Goal: Transaction & Acquisition: Purchase product/service

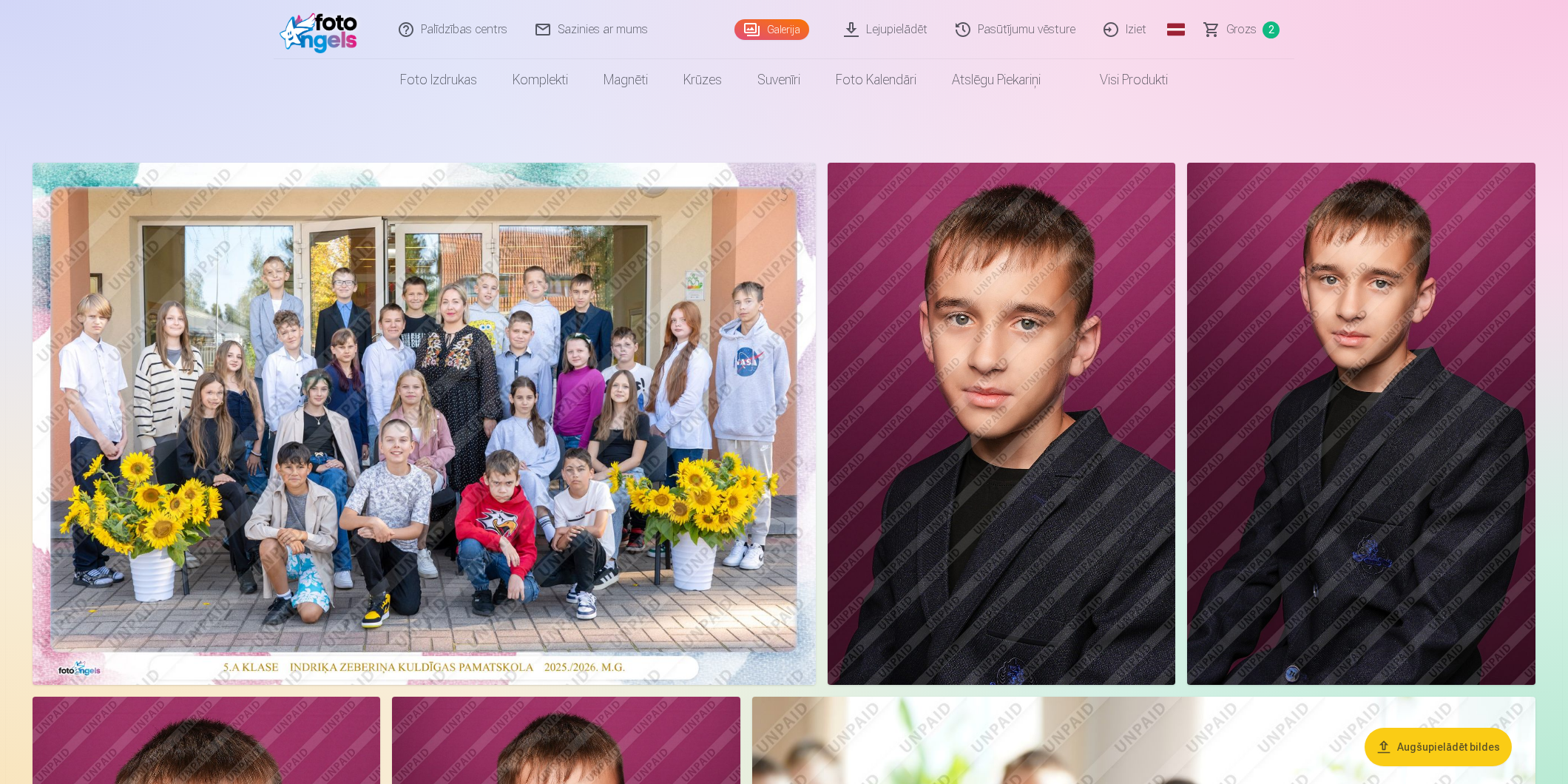
click at [426, 447] on img at bounding box center [424, 424] width 783 height 522
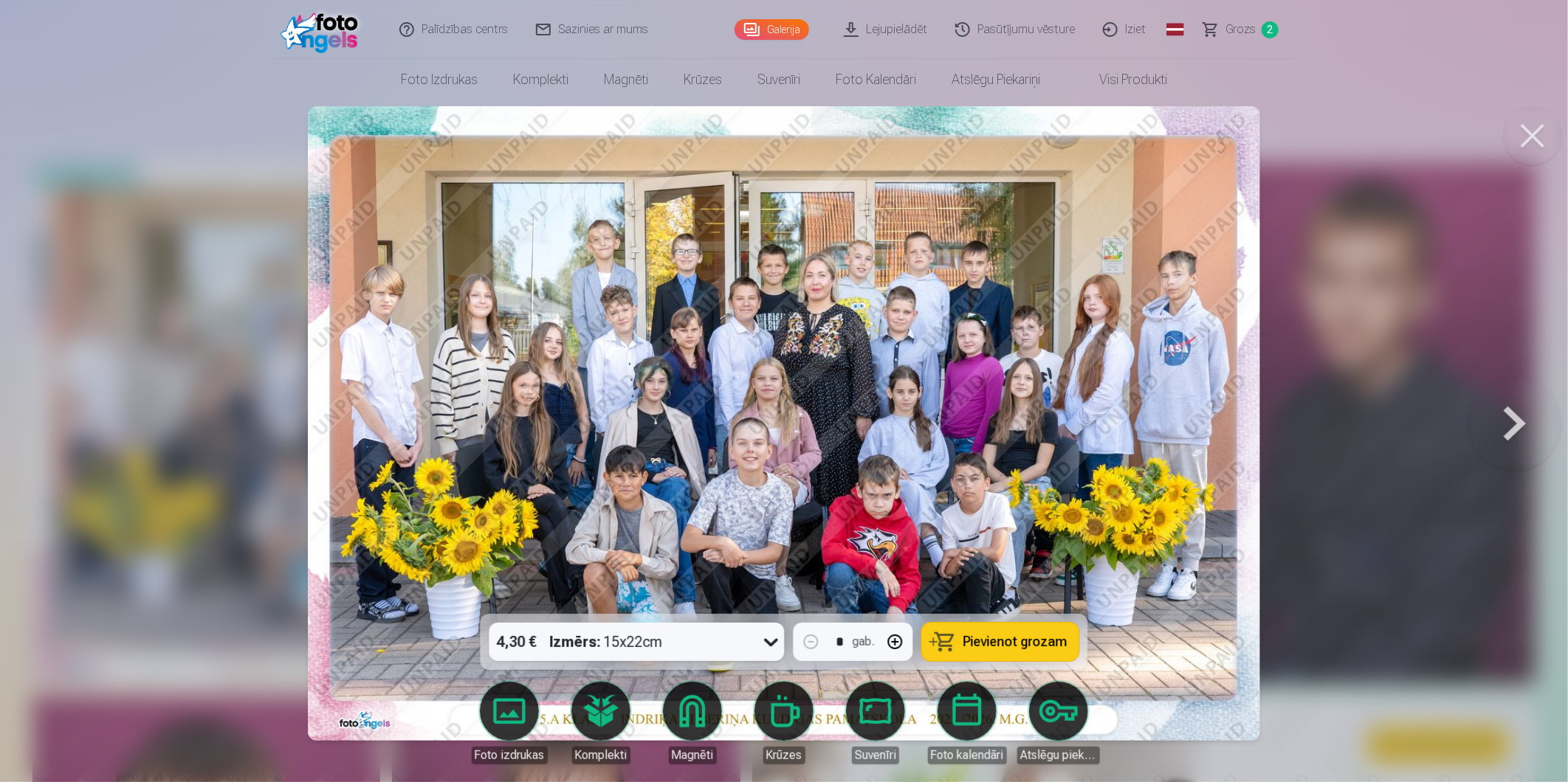
click at [774, 644] on icon at bounding box center [772, 641] width 23 height 23
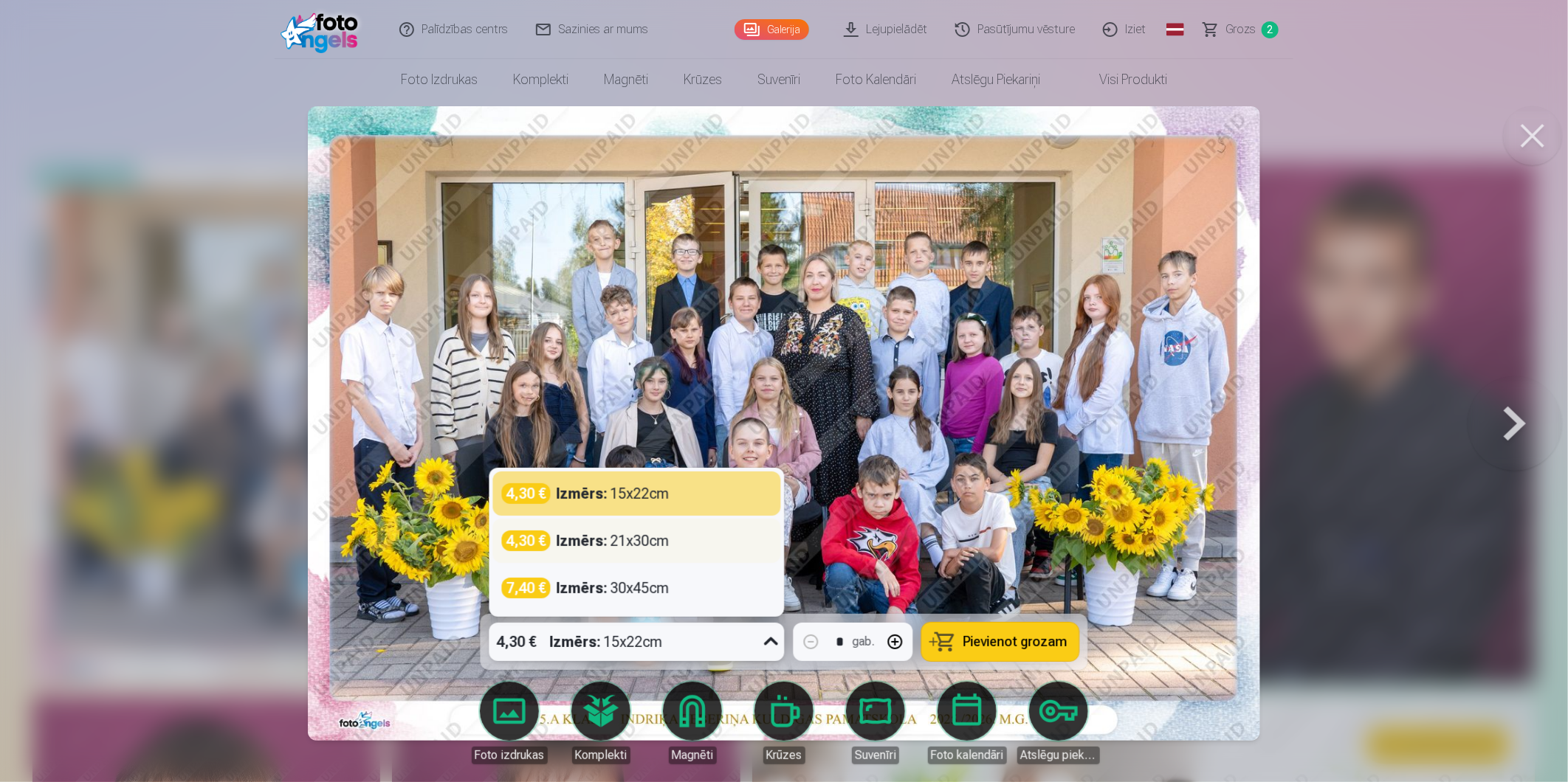
click at [637, 541] on div "Izmērs : 21x30cm" at bounding box center [613, 540] width 113 height 21
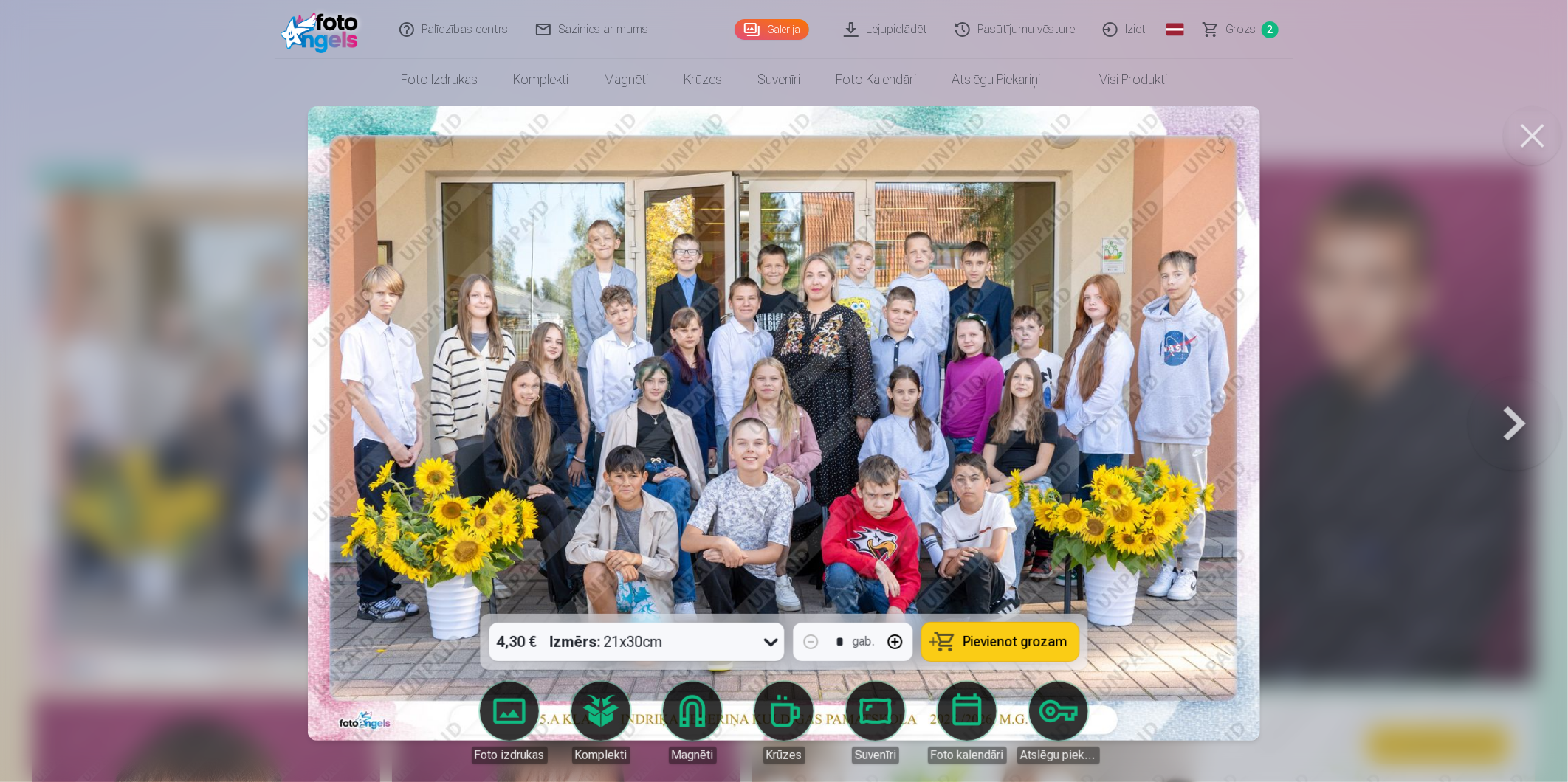
click at [971, 644] on span "Pievienot grozam" at bounding box center [1015, 641] width 104 height 13
click at [1389, 314] on div at bounding box center [784, 391] width 1568 height 782
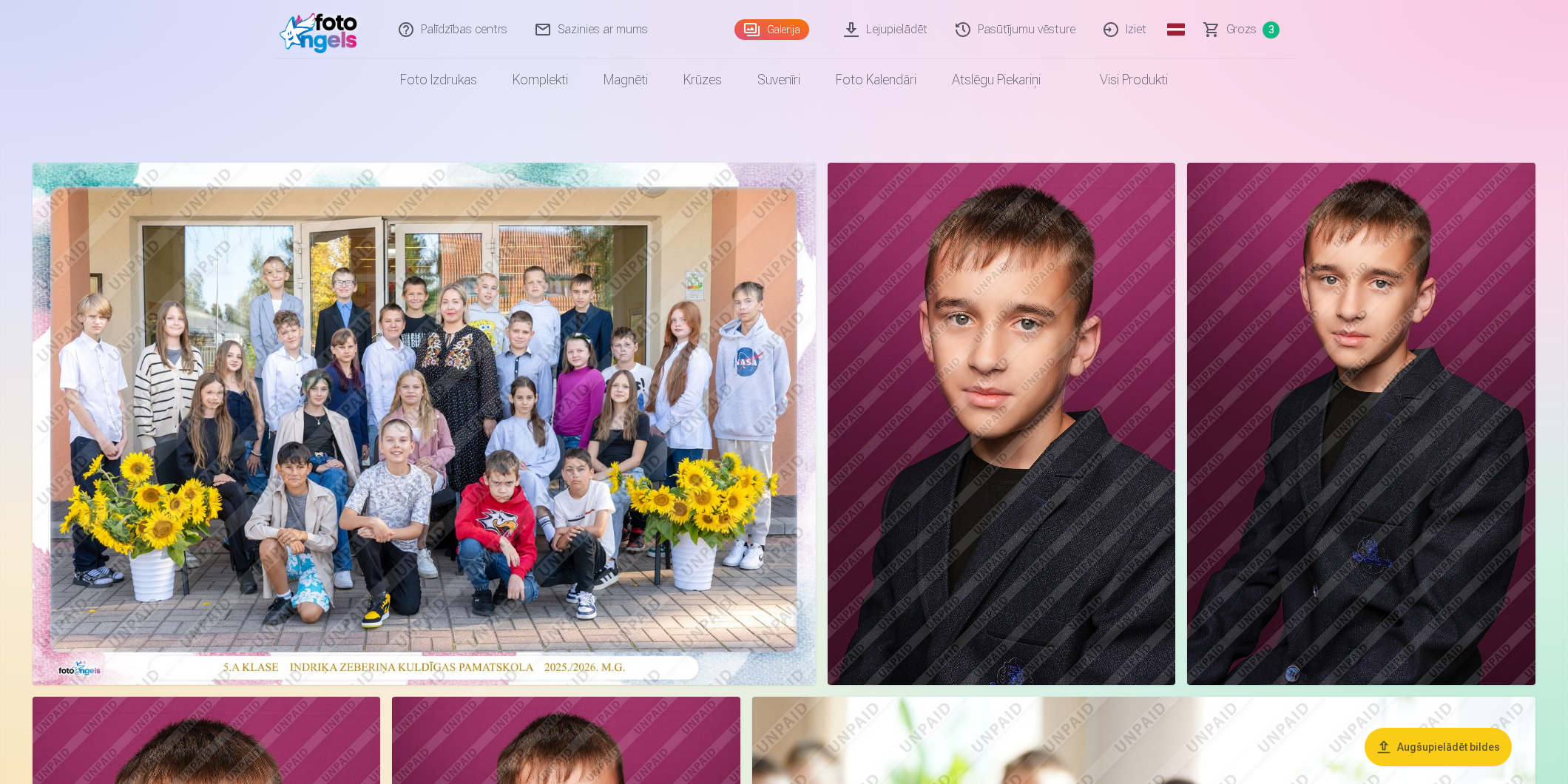
click at [1253, 23] on span "Grozs" at bounding box center [1241, 30] width 30 height 18
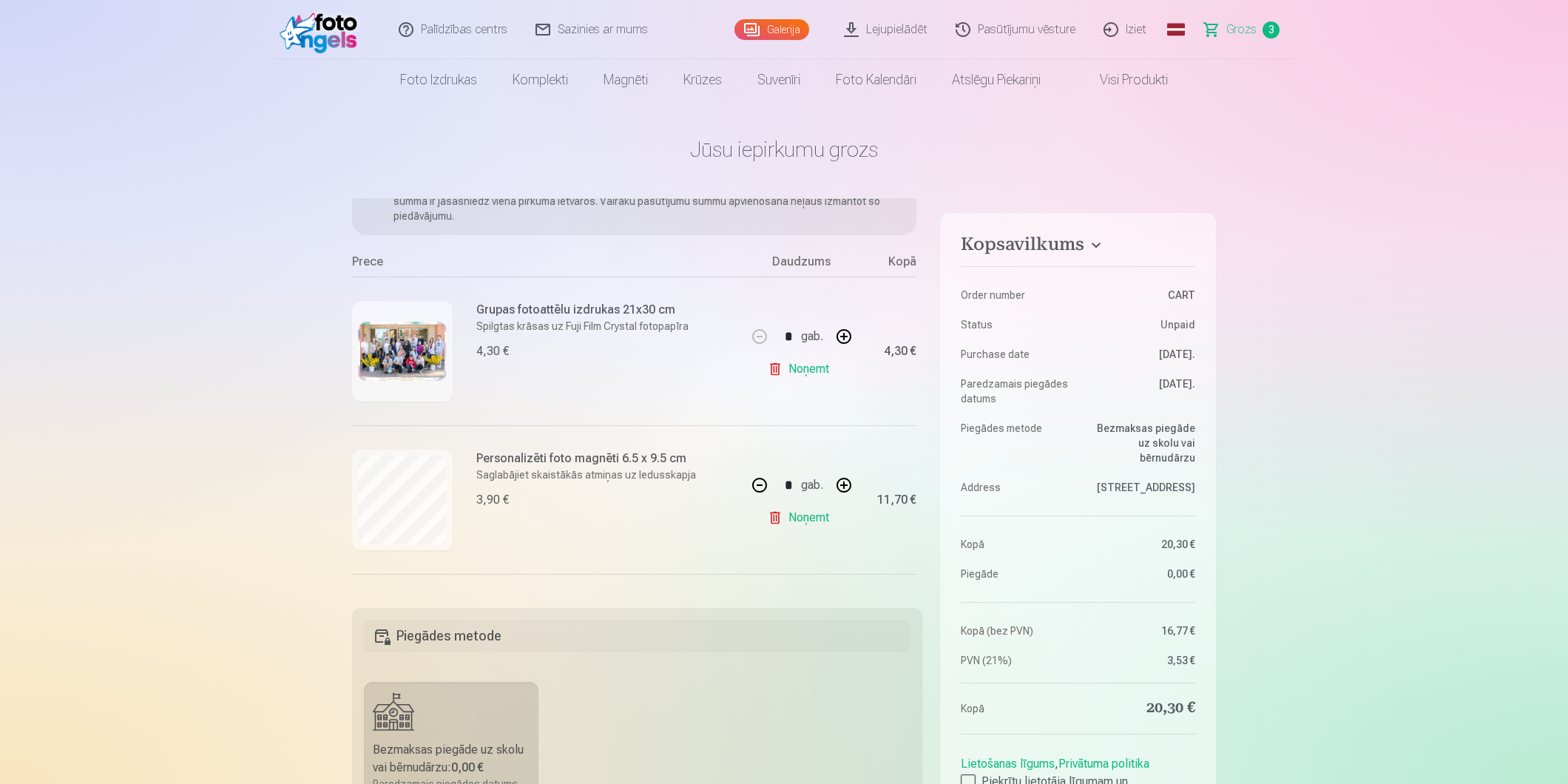
scroll to position [108, 0]
click at [804, 519] on link "Noņemt" at bounding box center [801, 513] width 67 height 30
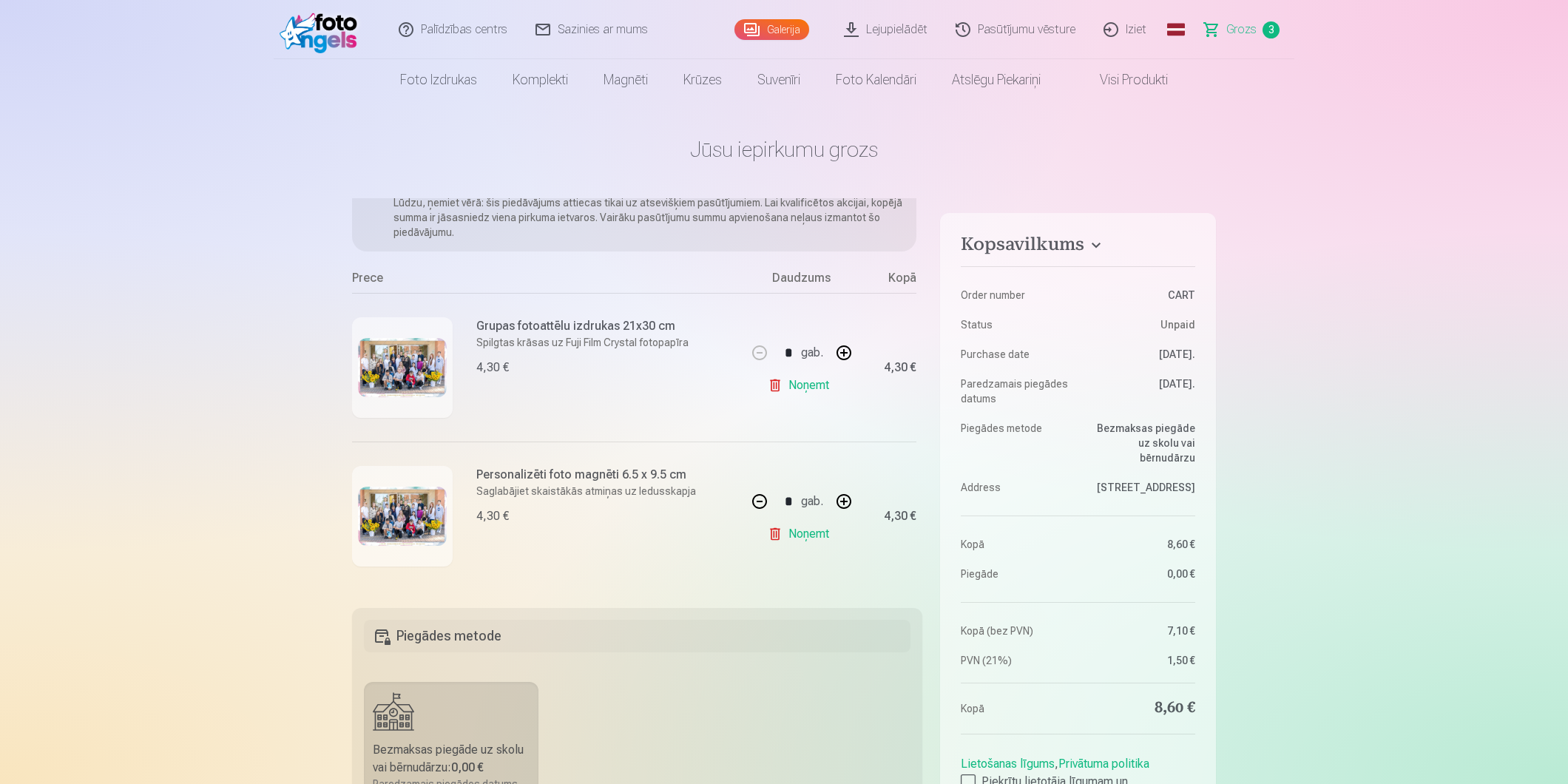
type input "*"
click at [804, 535] on link "Noņemt" at bounding box center [801, 534] width 67 height 30
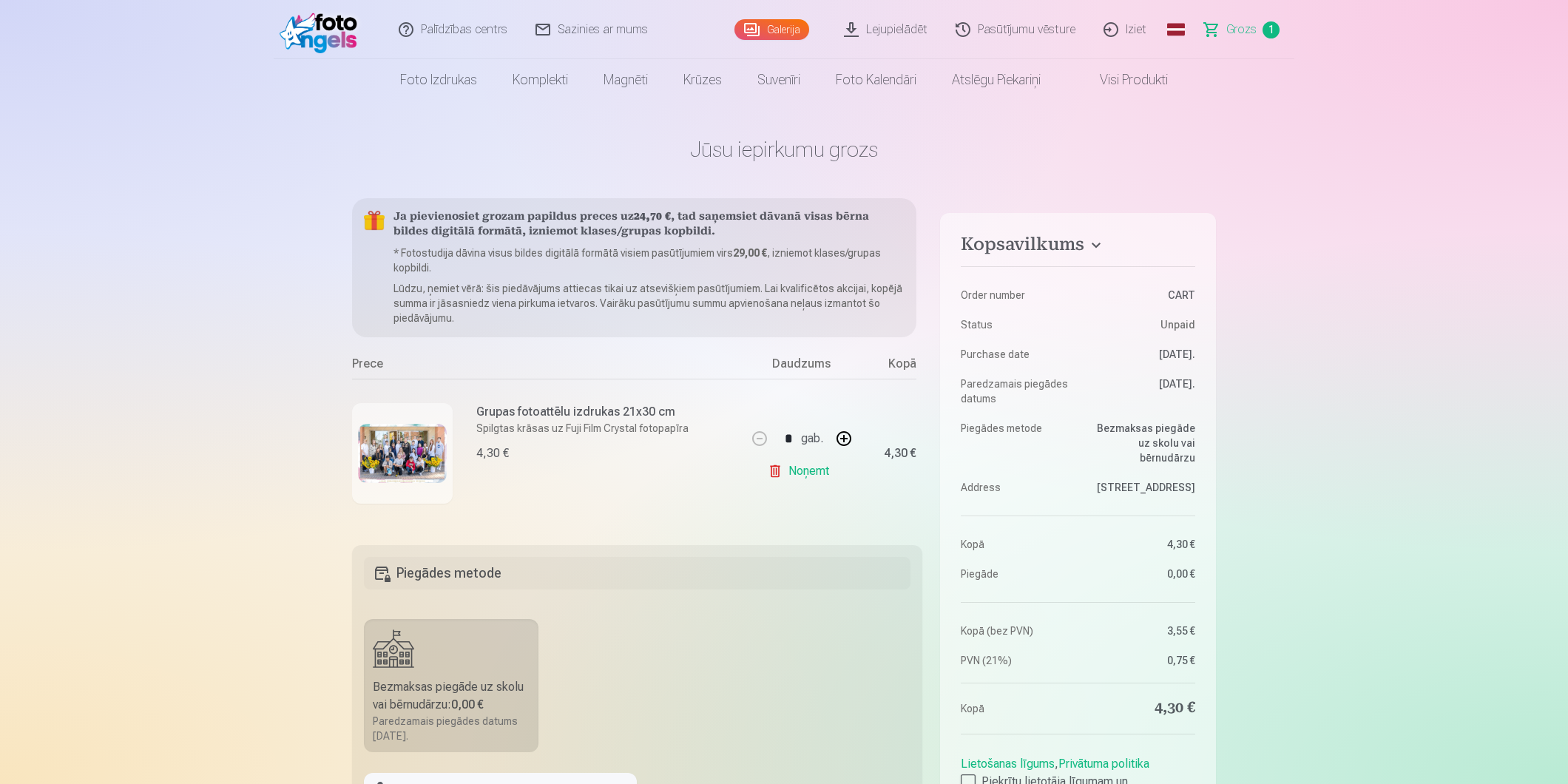
click at [779, 32] on link "Galerija" at bounding box center [772, 30] width 75 height 21
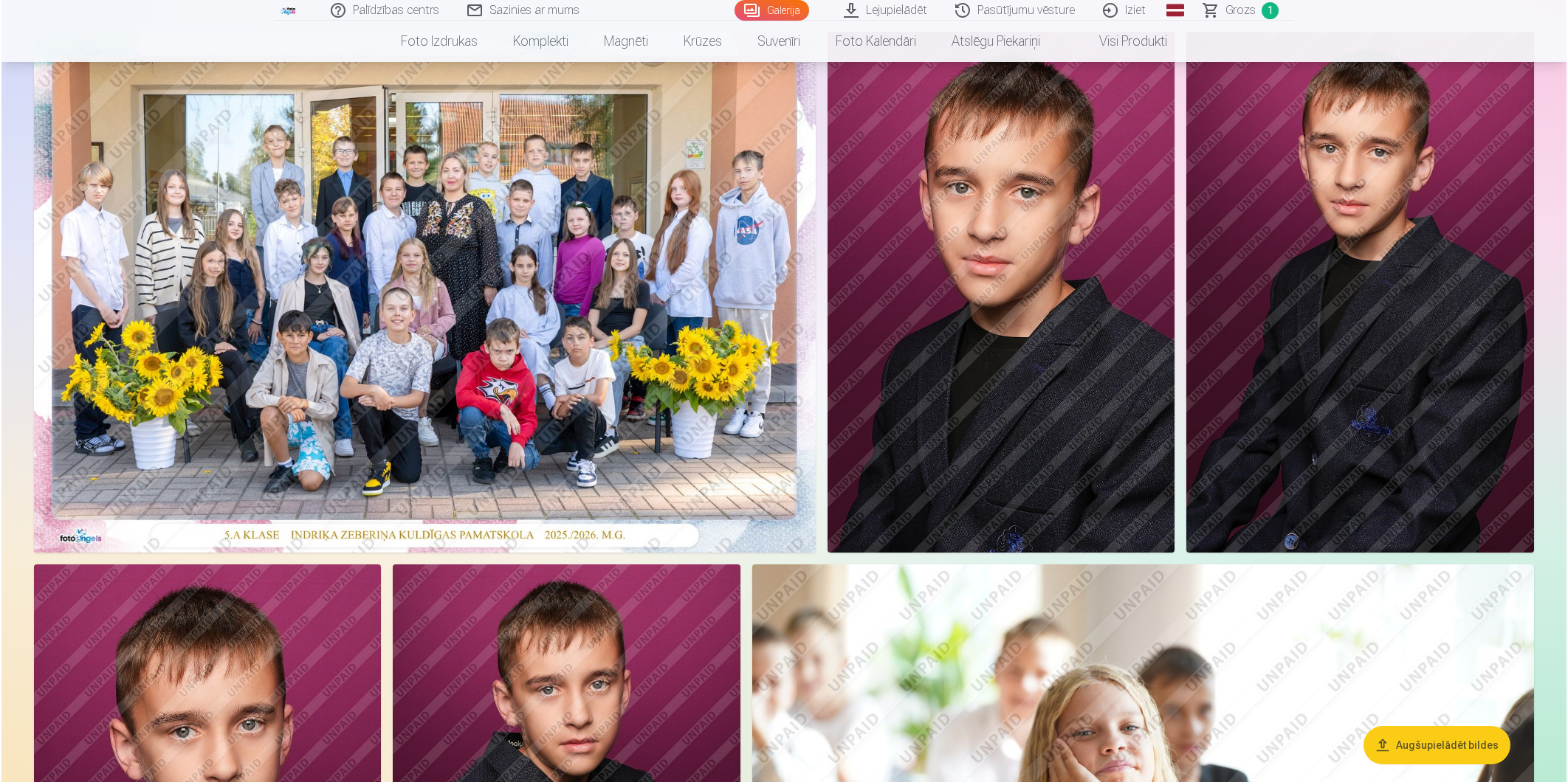
scroll to position [189, 0]
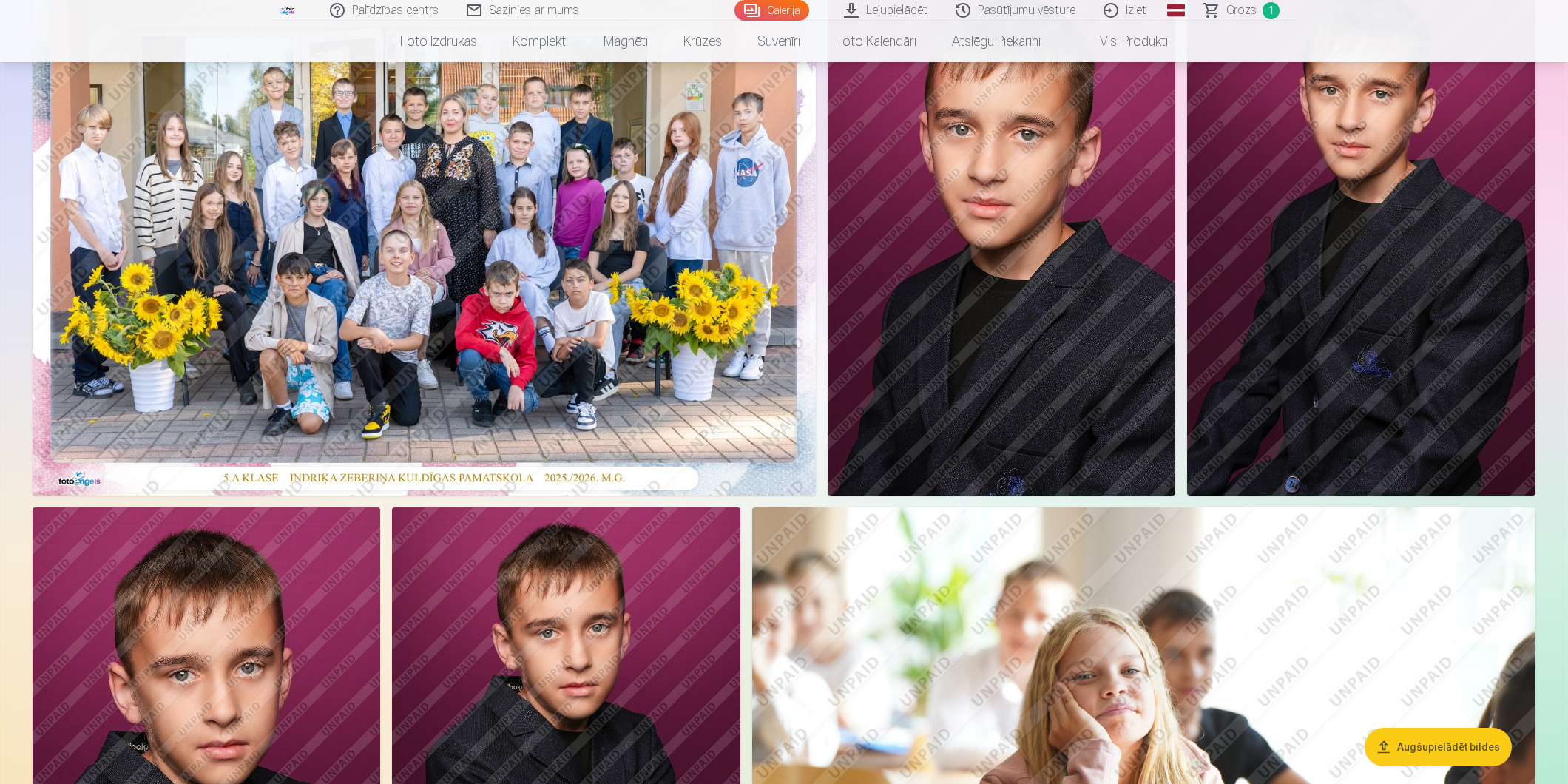
click at [623, 252] on img at bounding box center [424, 235] width 783 height 522
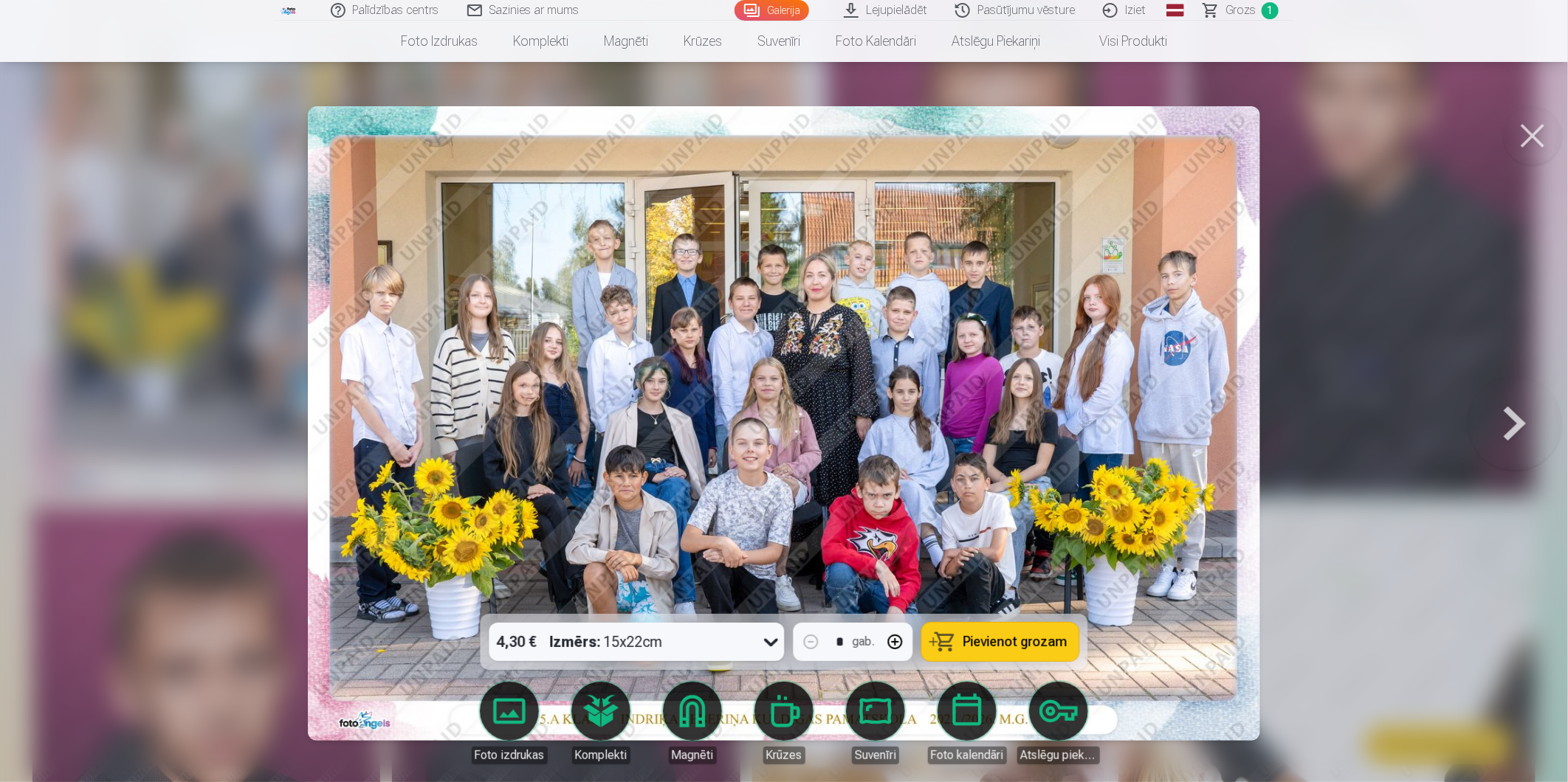
click at [1511, 411] on button at bounding box center [1514, 424] width 94 height 351
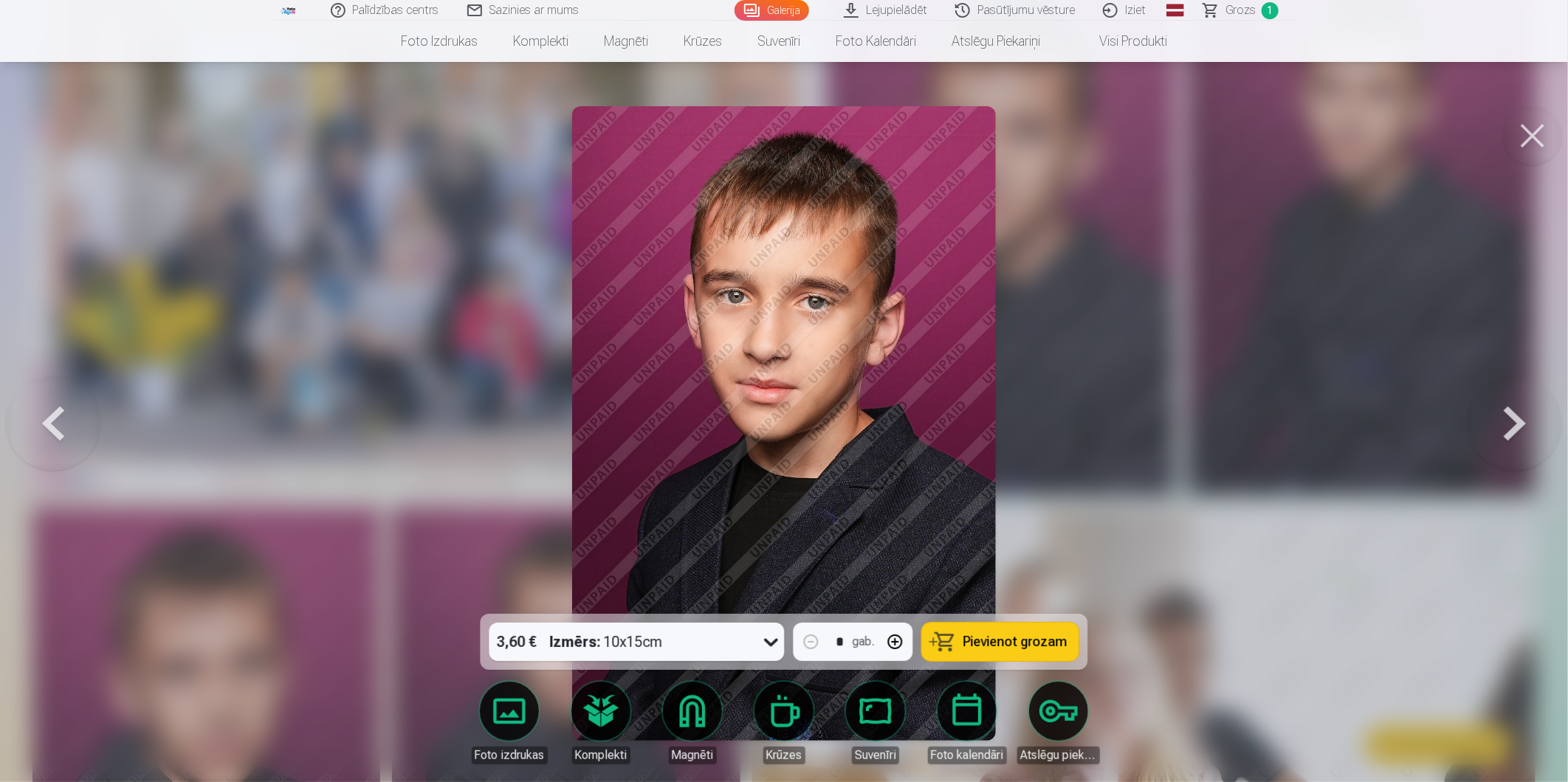
click at [1511, 411] on button at bounding box center [1514, 424] width 94 height 351
click at [689, 593] on body "Palīdzības centrs Sazinies ar mums Galerija Lejupielādēt Pasūtījumu vēsture Izi…" at bounding box center [784, 202] width 1568 height 782
click at [689, 719] on link "Magnēti" at bounding box center [692, 723] width 82 height 82
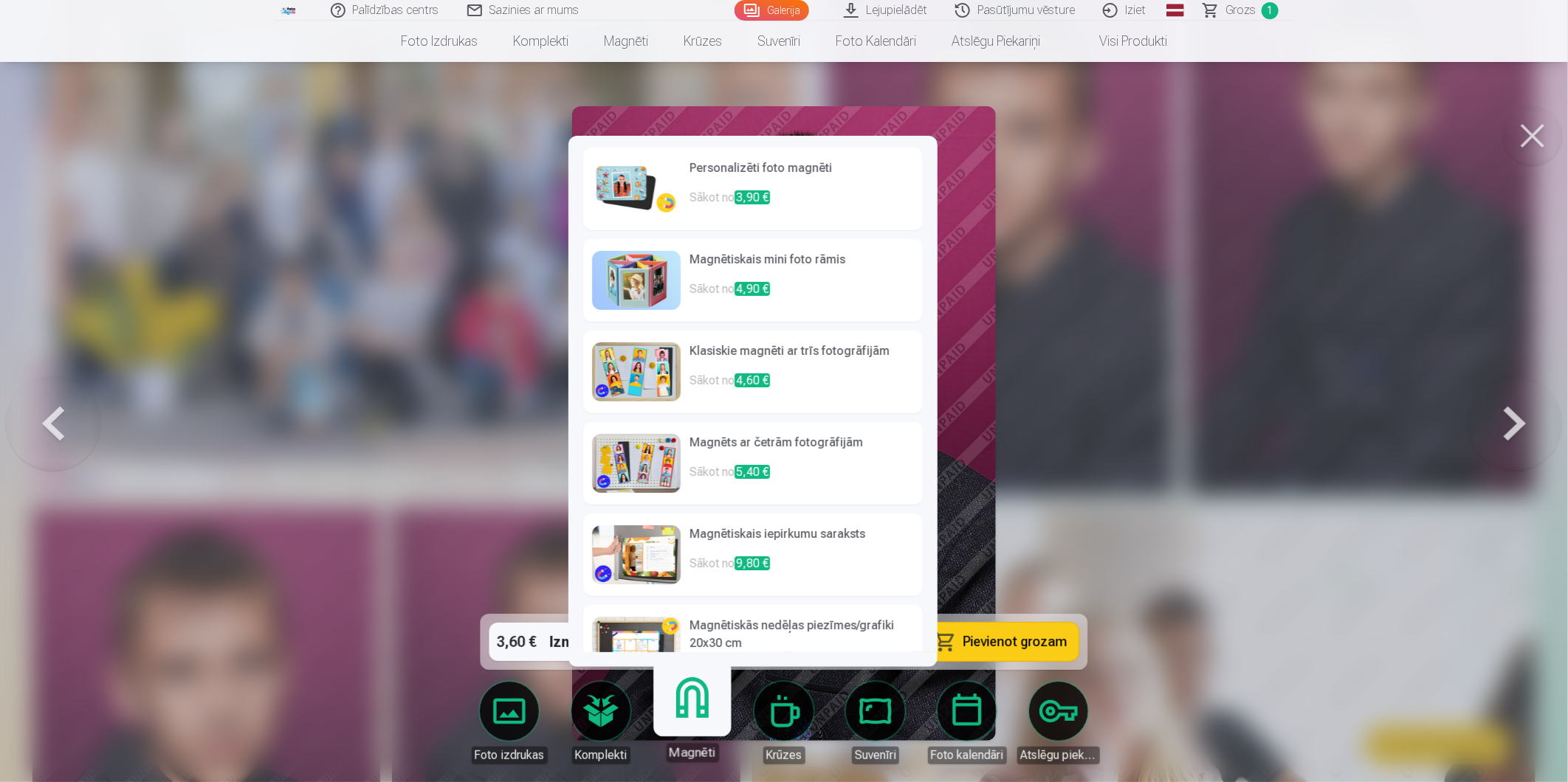
click at [786, 205] on p "Sākot no 3,90 €" at bounding box center [801, 204] width 225 height 30
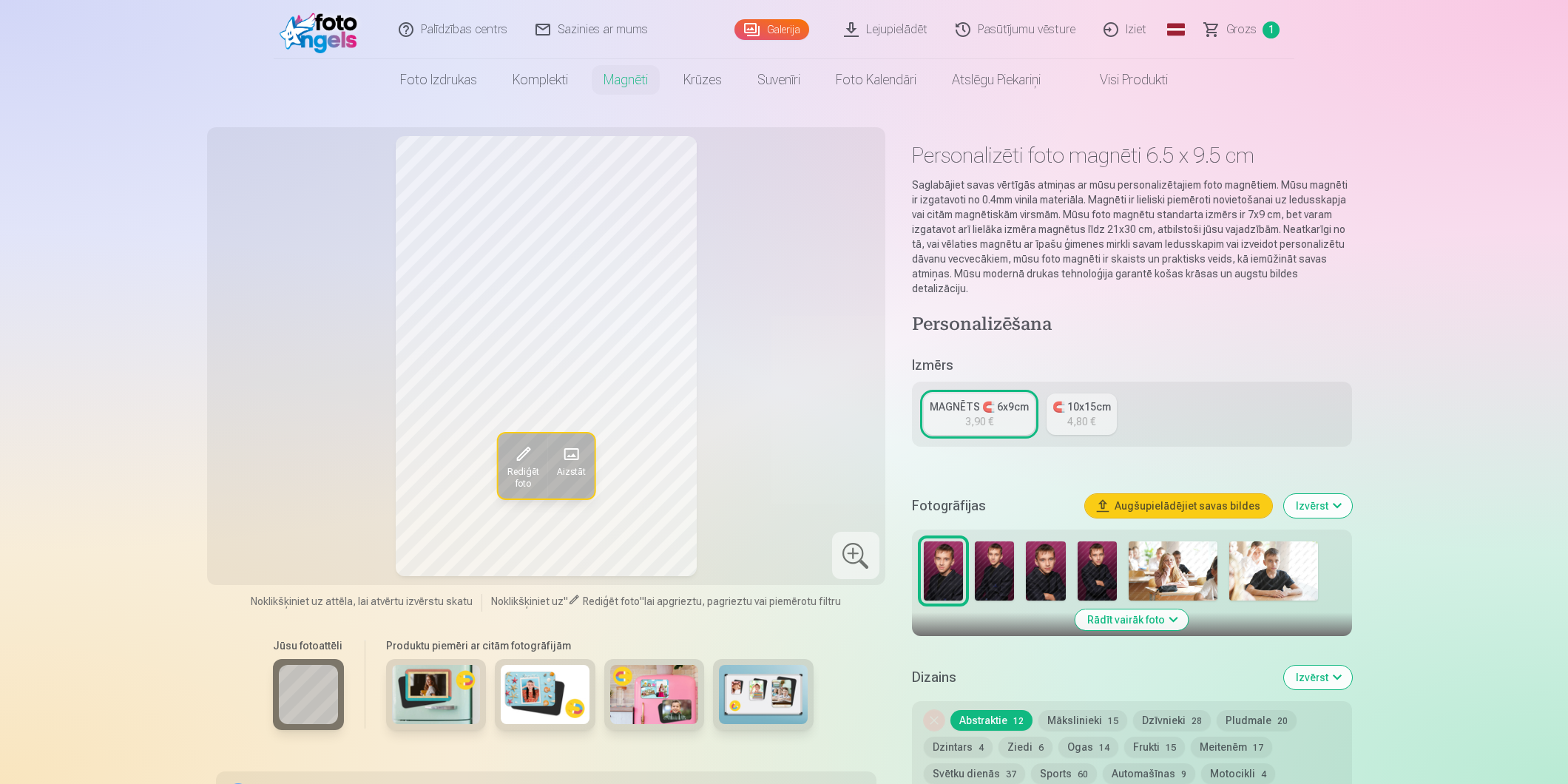
click at [787, 206] on div "Rediģēt foto Aizstāt" at bounding box center [546, 356] width 660 height 440
click at [433, 684] on img at bounding box center [436, 694] width 89 height 59
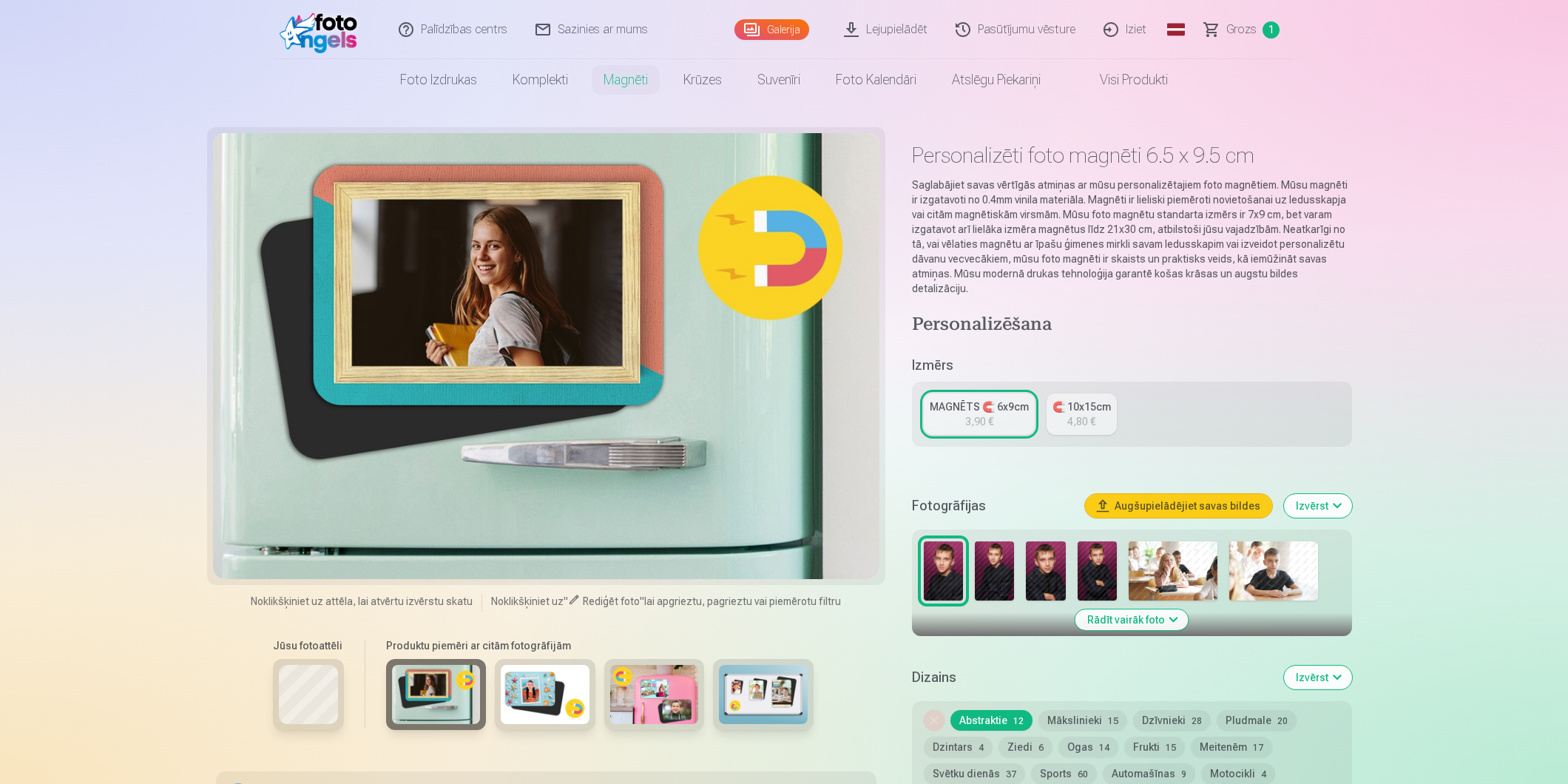
click at [507, 684] on img at bounding box center [545, 694] width 89 height 59
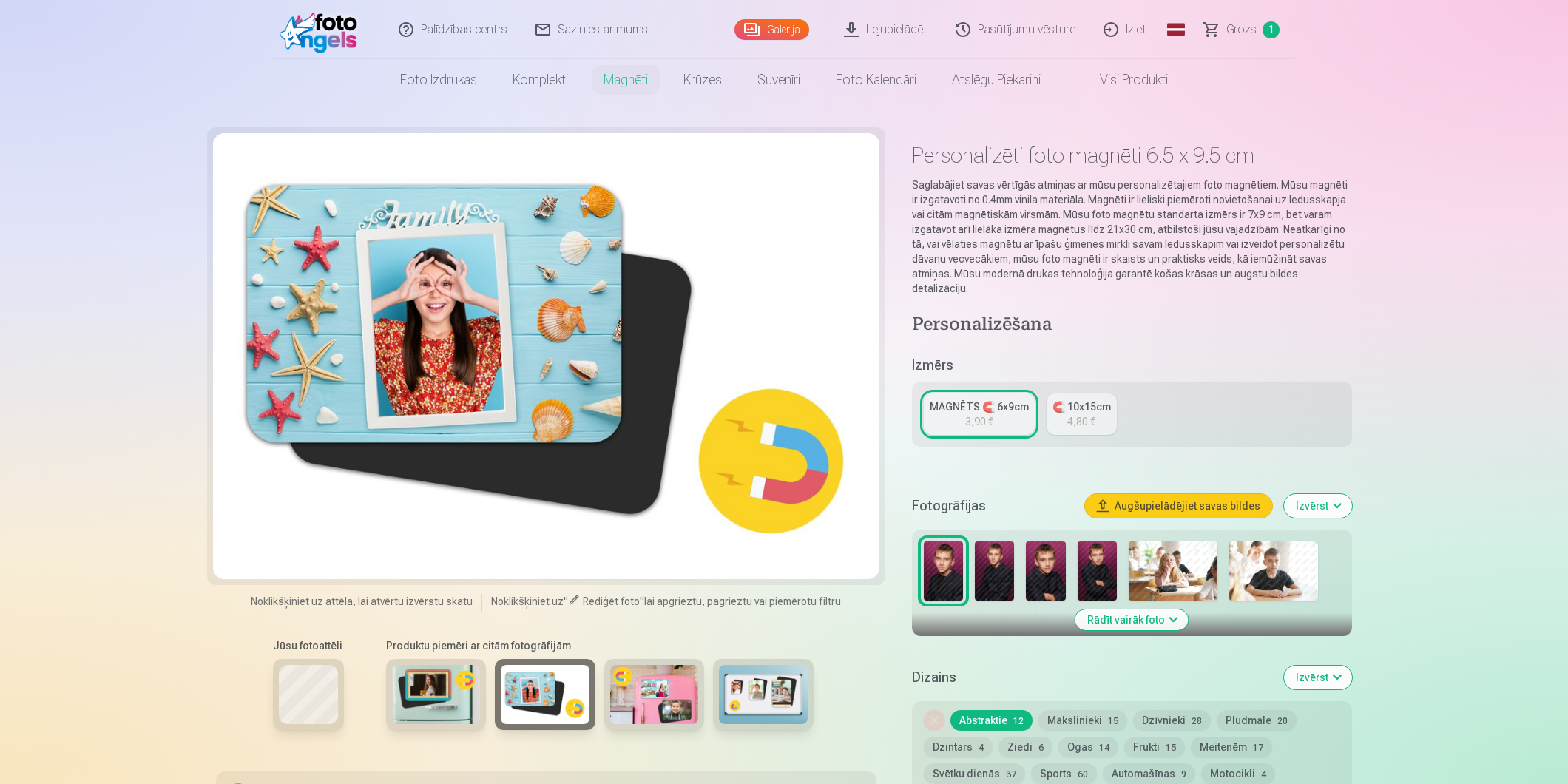
click at [669, 684] on img at bounding box center [655, 694] width 89 height 59
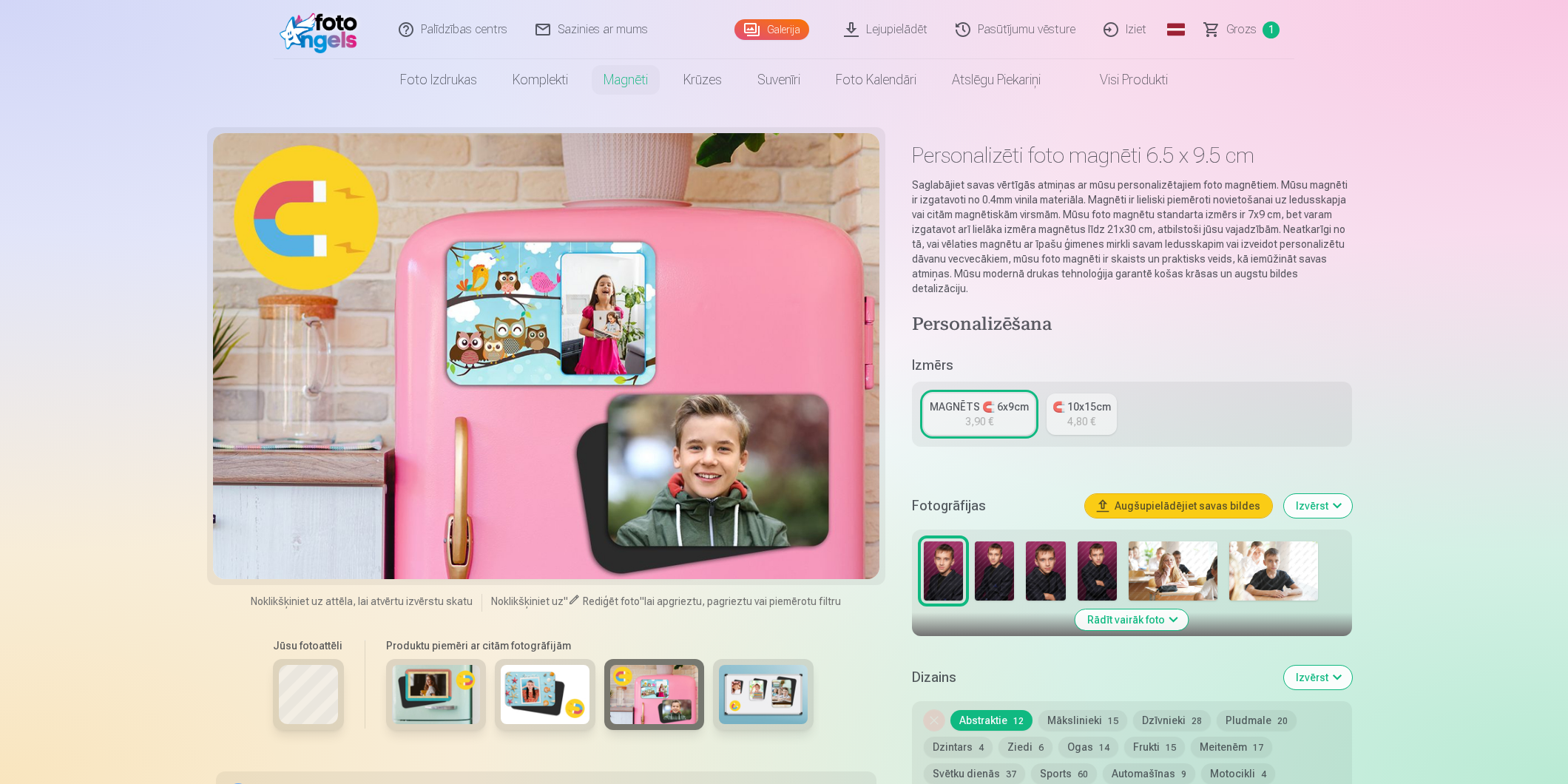
click at [753, 681] on img at bounding box center [763, 694] width 89 height 59
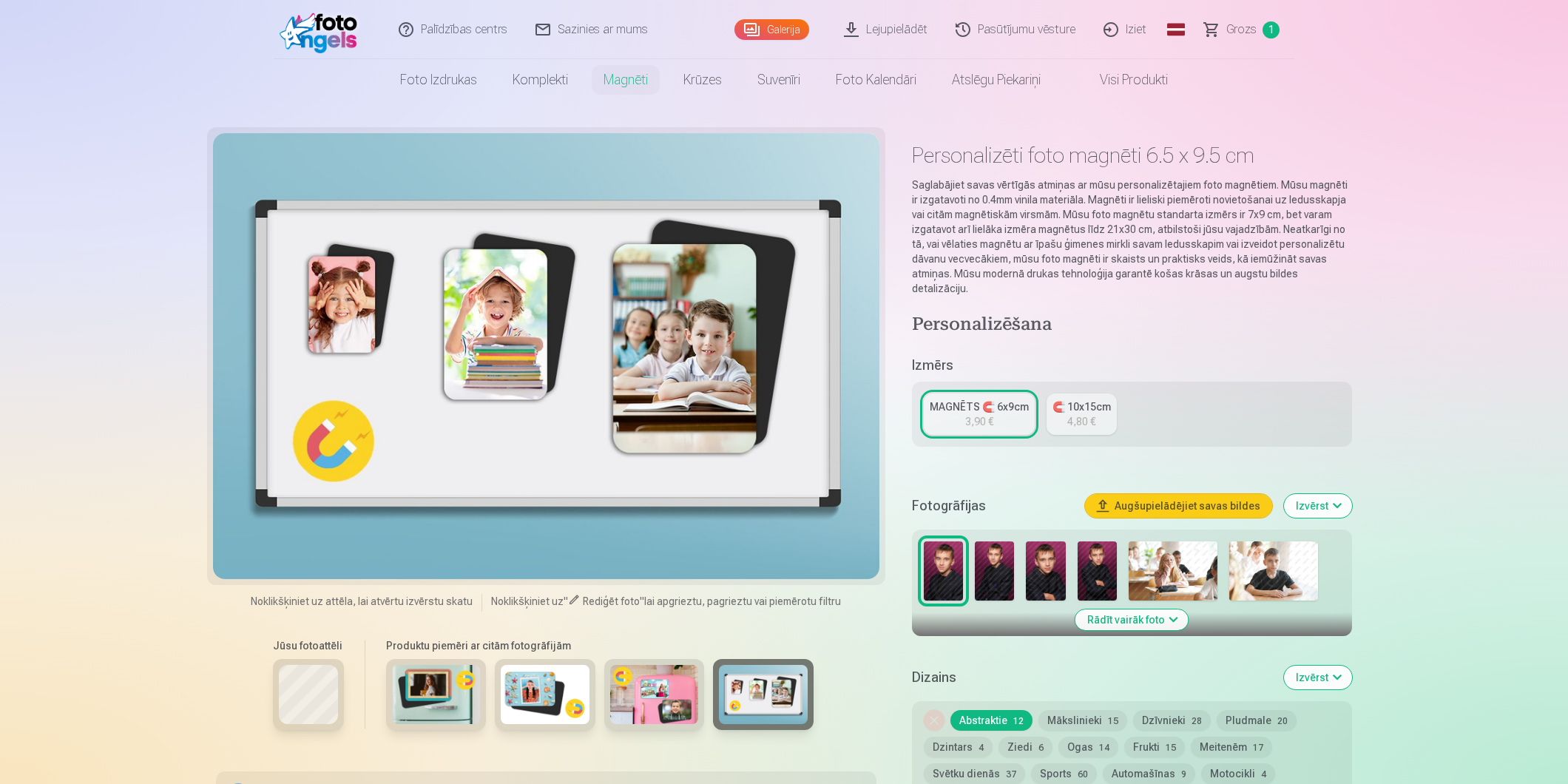
click at [426, 693] on img at bounding box center [436, 694] width 89 height 59
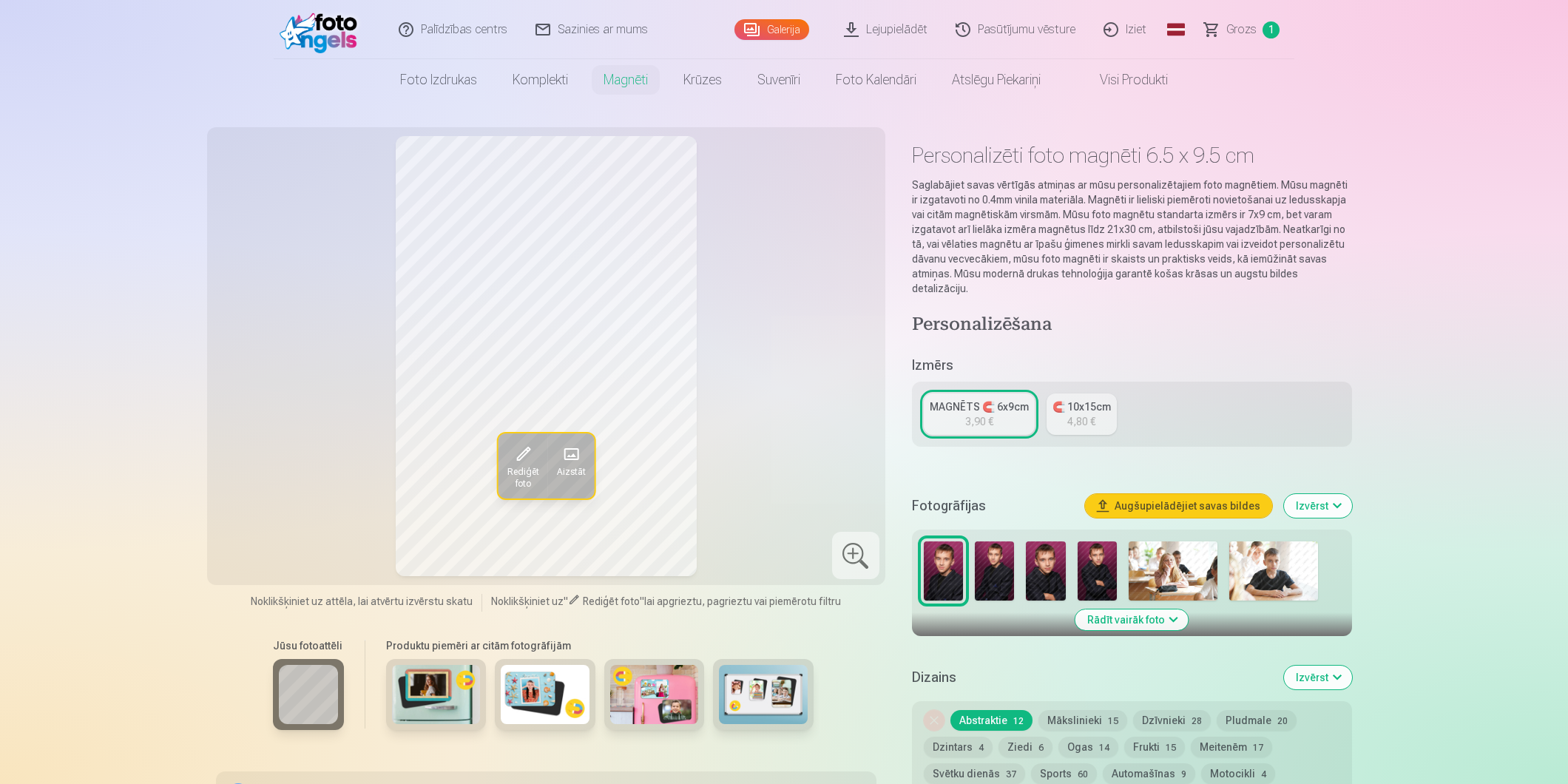
scroll to position [189, 0]
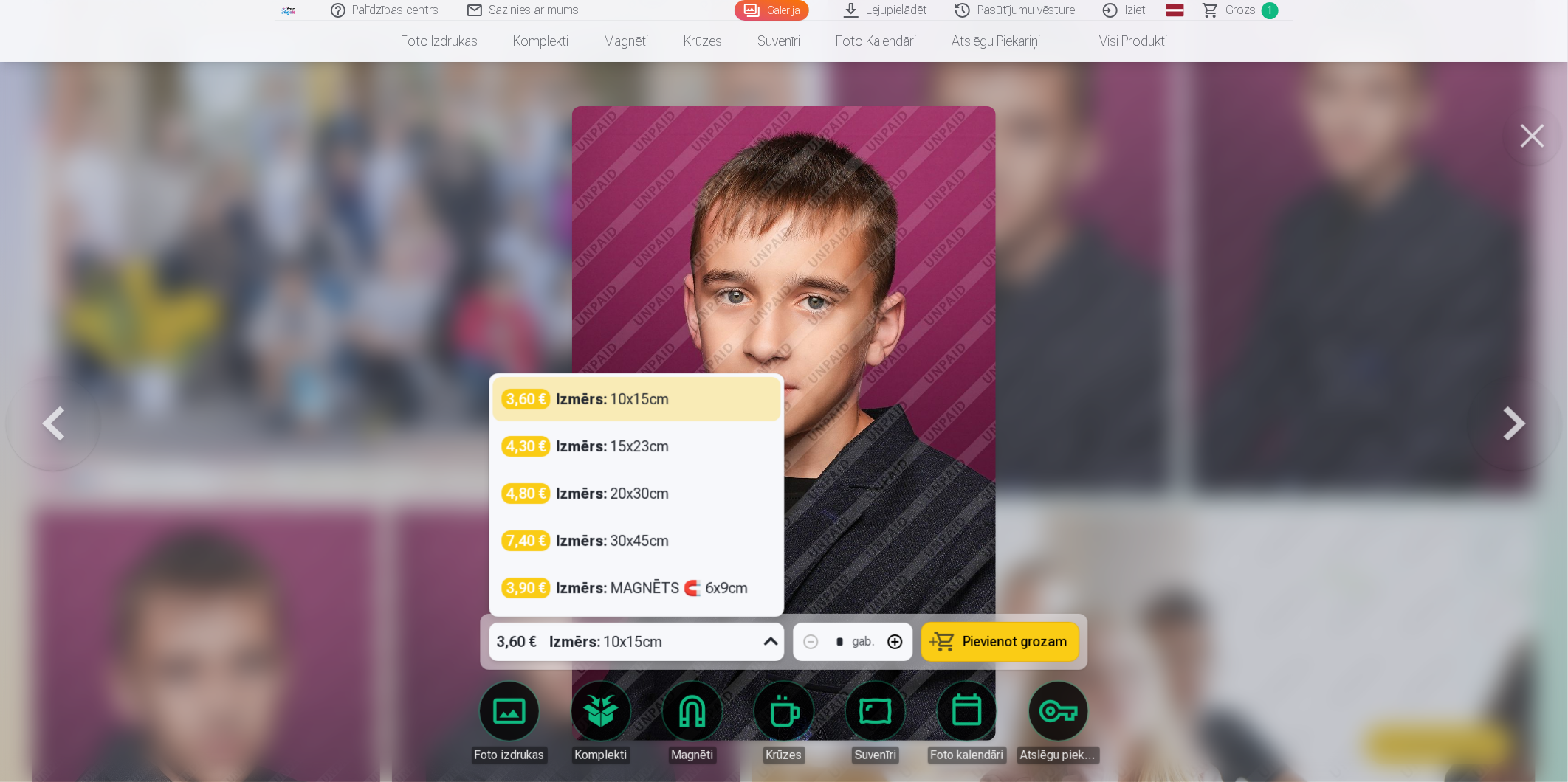
click at [775, 643] on icon at bounding box center [772, 641] width 23 height 23
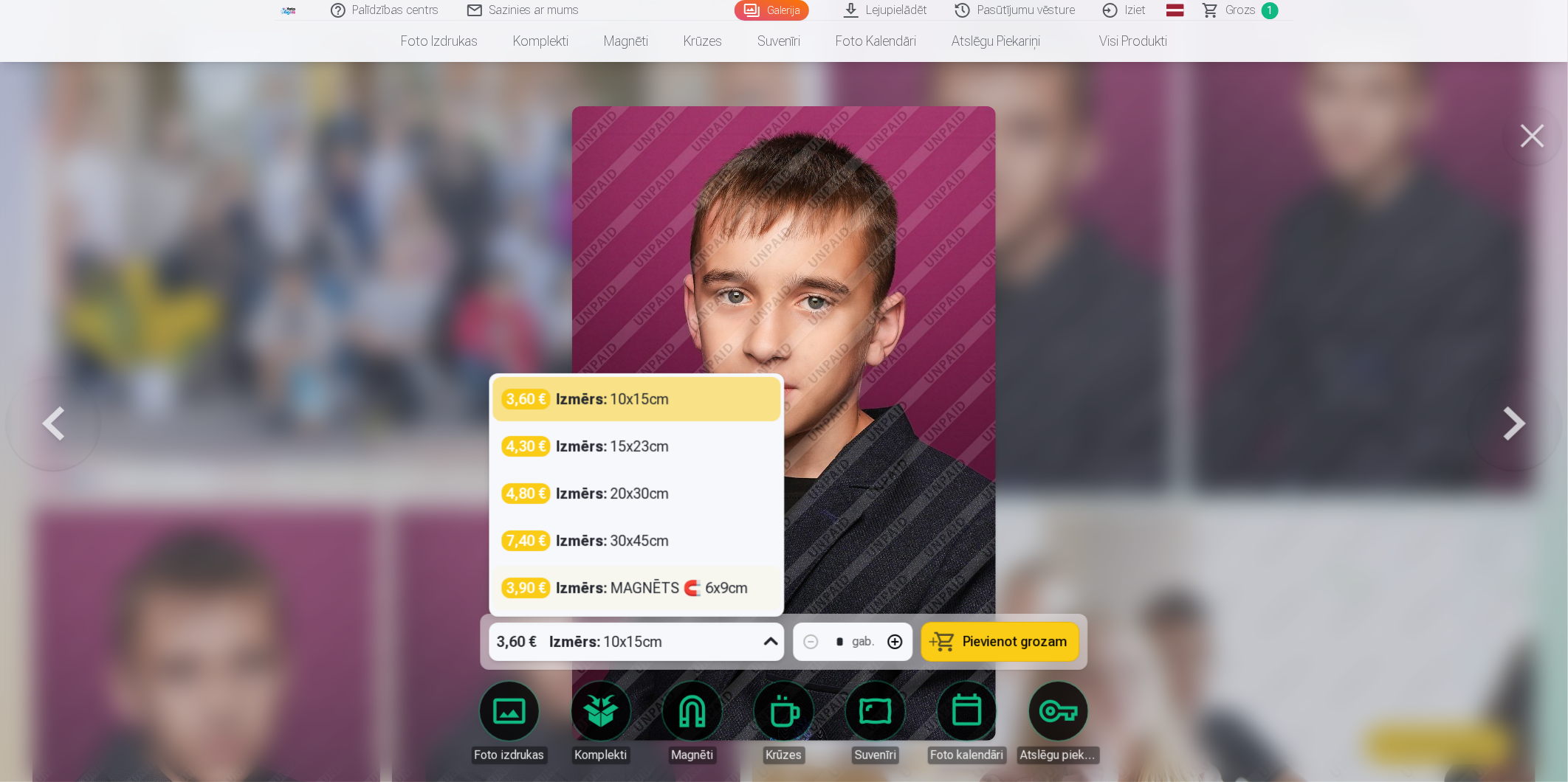
click at [724, 586] on div "Izmērs : MAGNĒTS 🧲 6x9cm" at bounding box center [653, 588] width 192 height 21
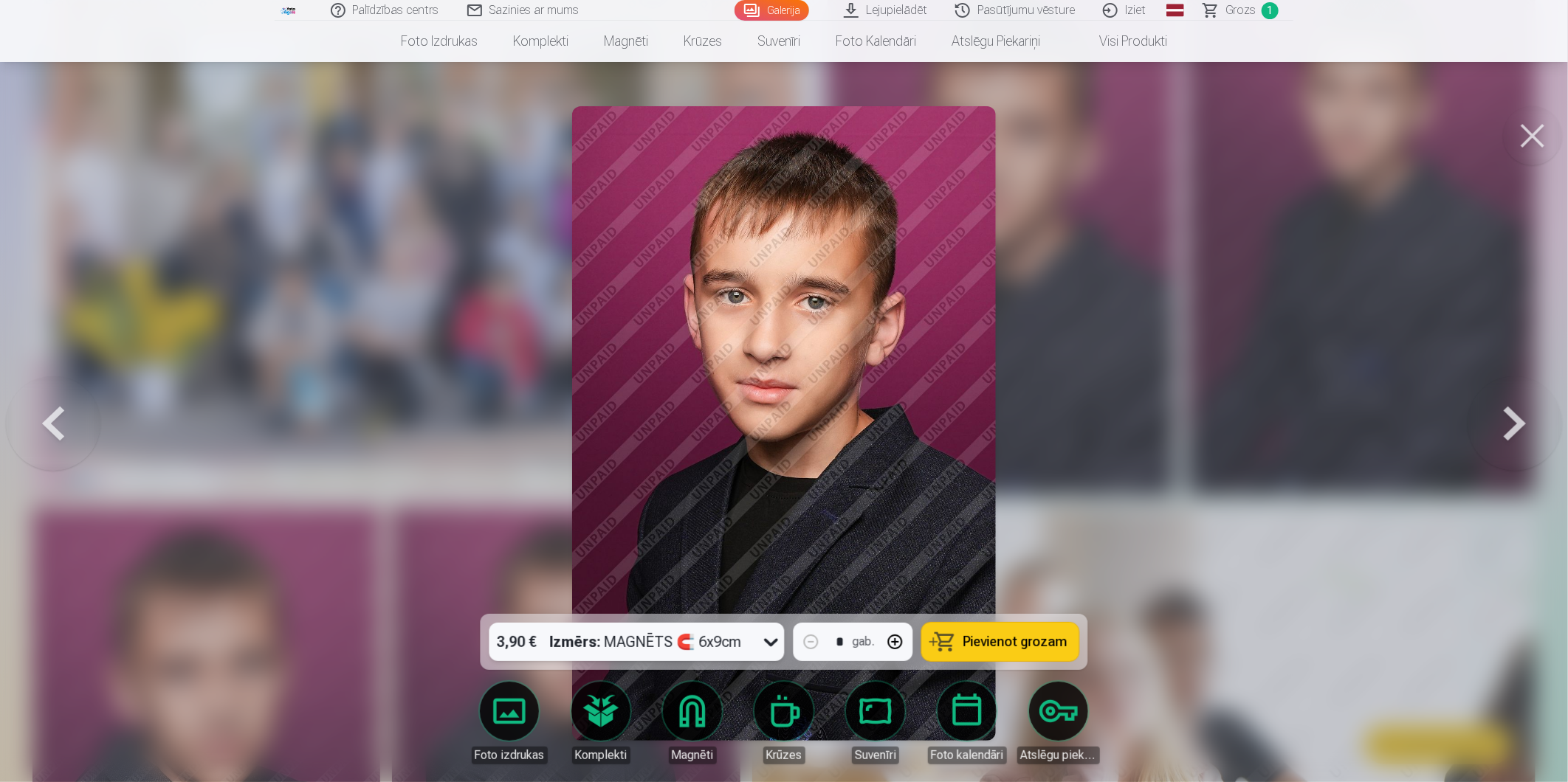
click at [768, 636] on icon at bounding box center [772, 641] width 23 height 23
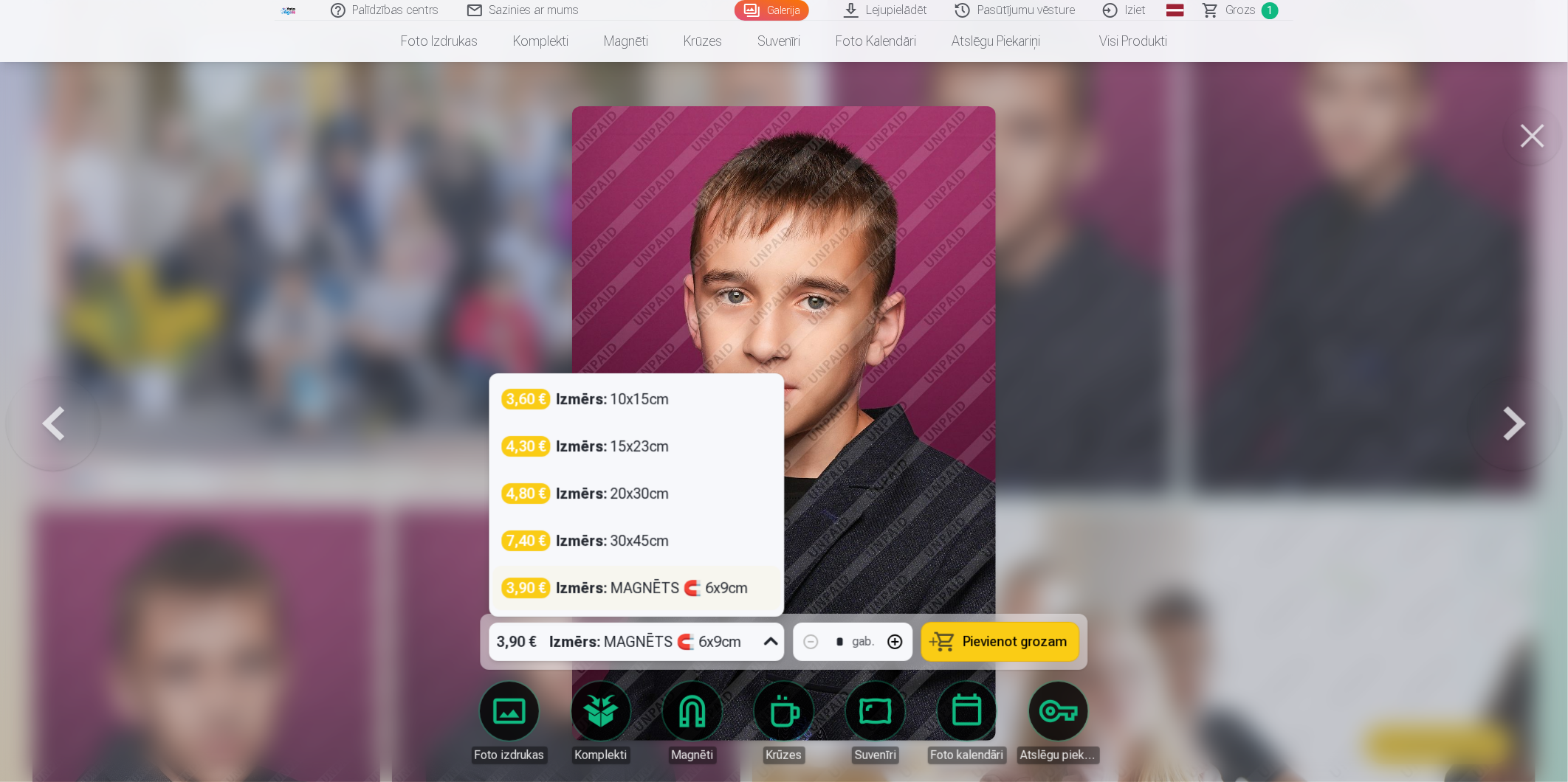
click at [718, 587] on div "Izmērs : MAGNĒTS 🧲 6x9cm" at bounding box center [653, 588] width 192 height 21
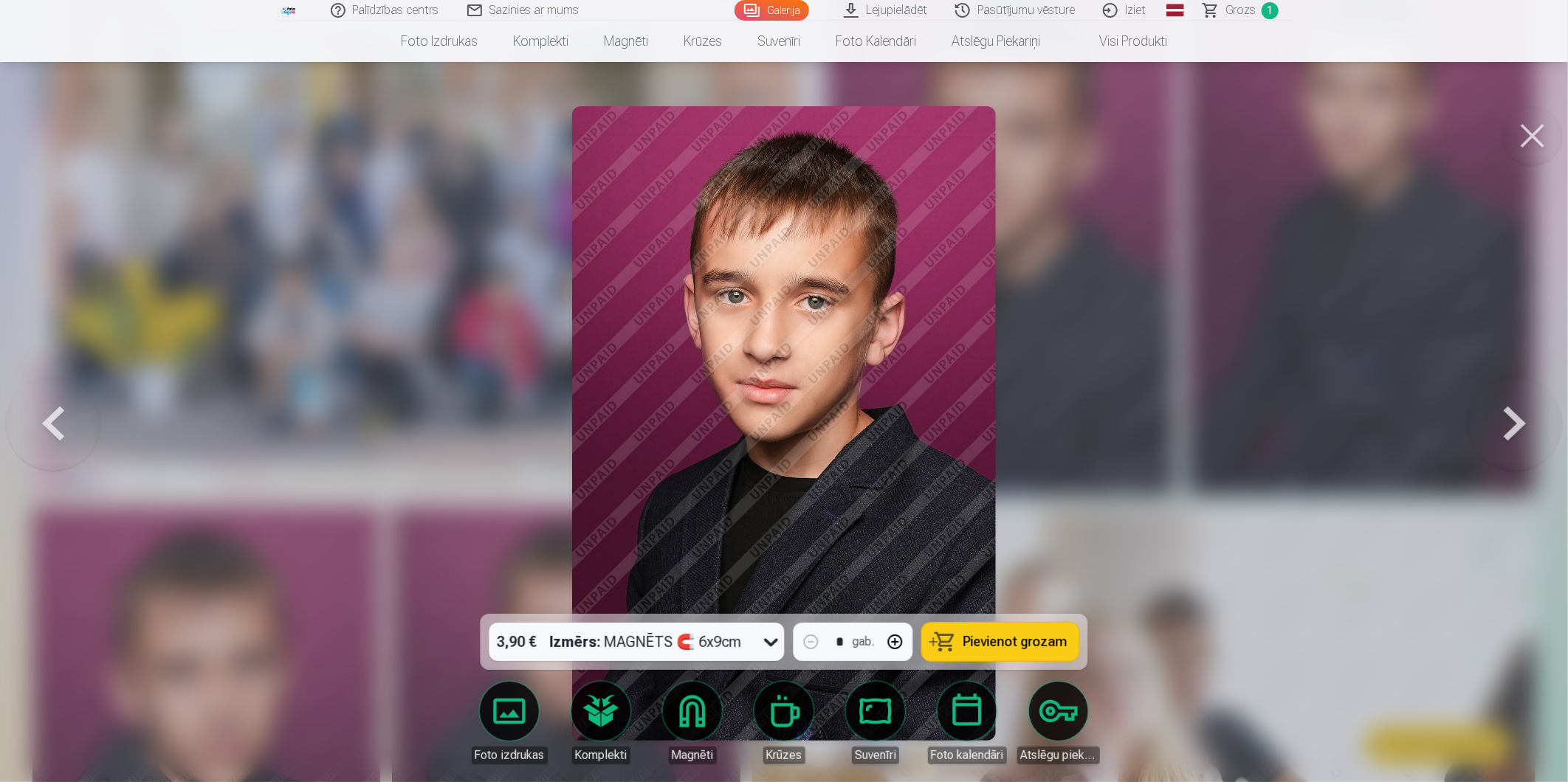
click at [977, 635] on span "Pievienot grozam" at bounding box center [1015, 641] width 104 height 13
click at [1518, 414] on button at bounding box center [1514, 424] width 94 height 351
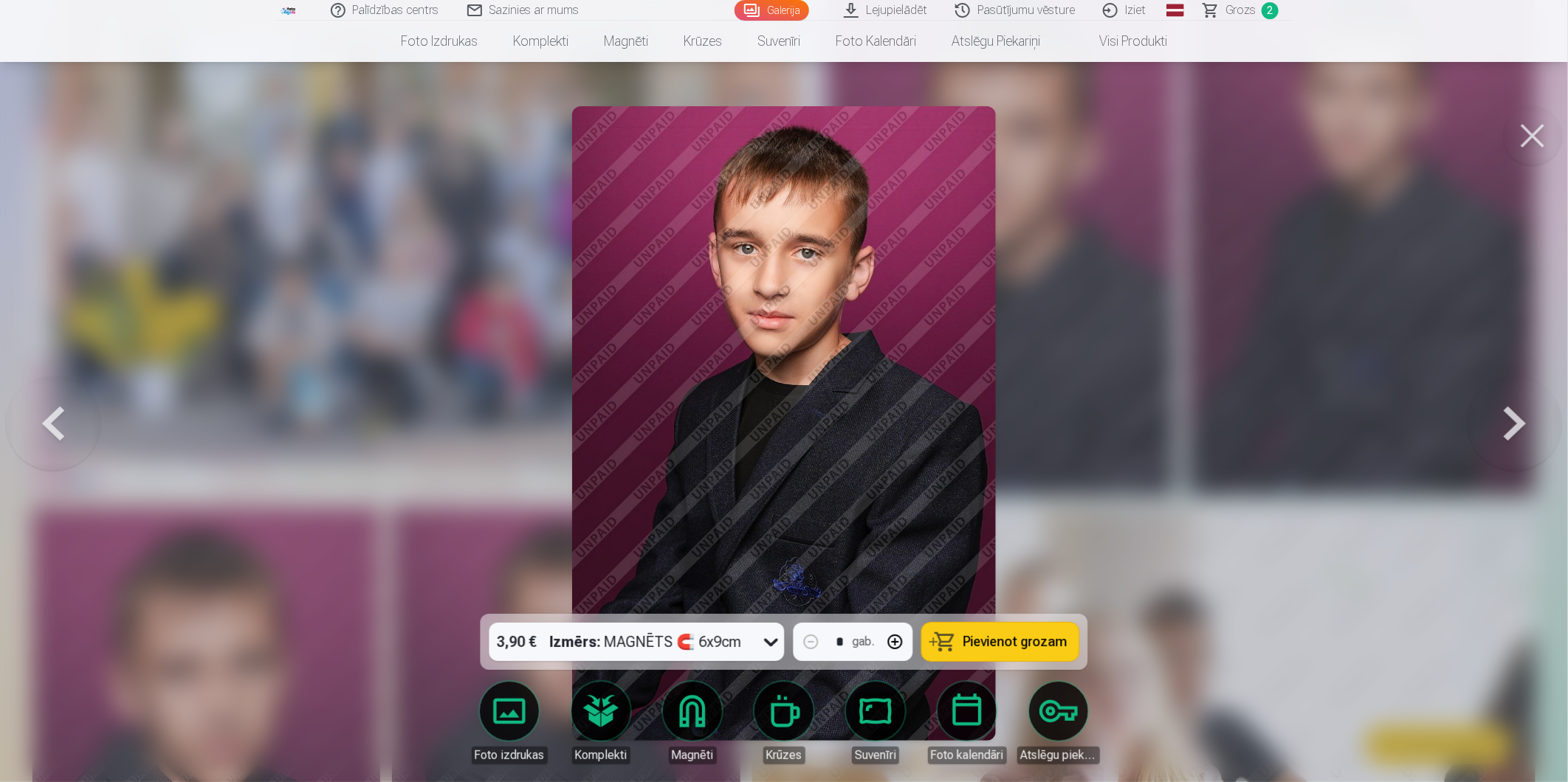
click at [968, 645] on span "Pievienot grozam" at bounding box center [1015, 641] width 104 height 13
click at [1512, 438] on button at bounding box center [1514, 424] width 94 height 351
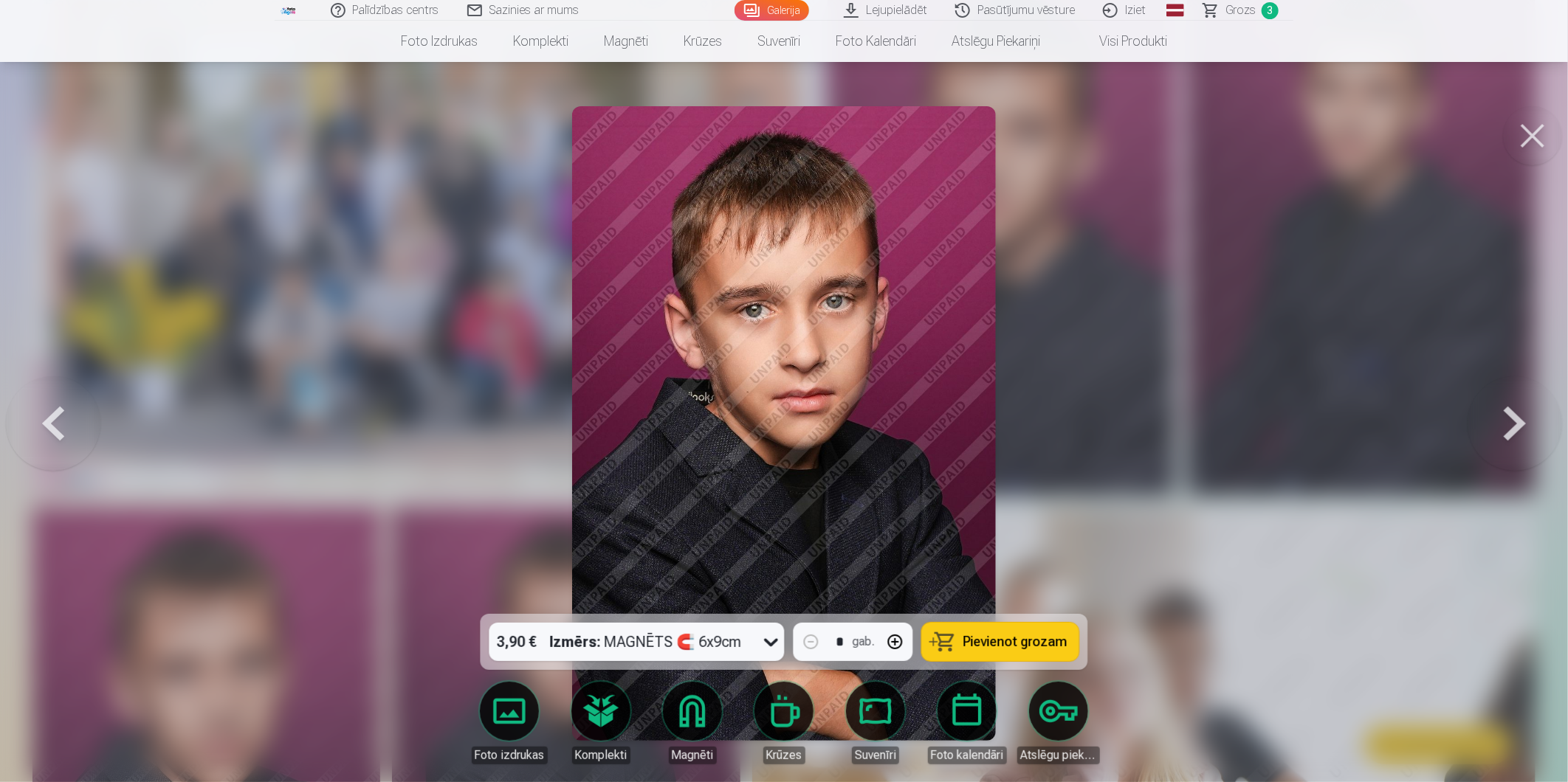
click at [1512, 438] on button at bounding box center [1514, 424] width 94 height 351
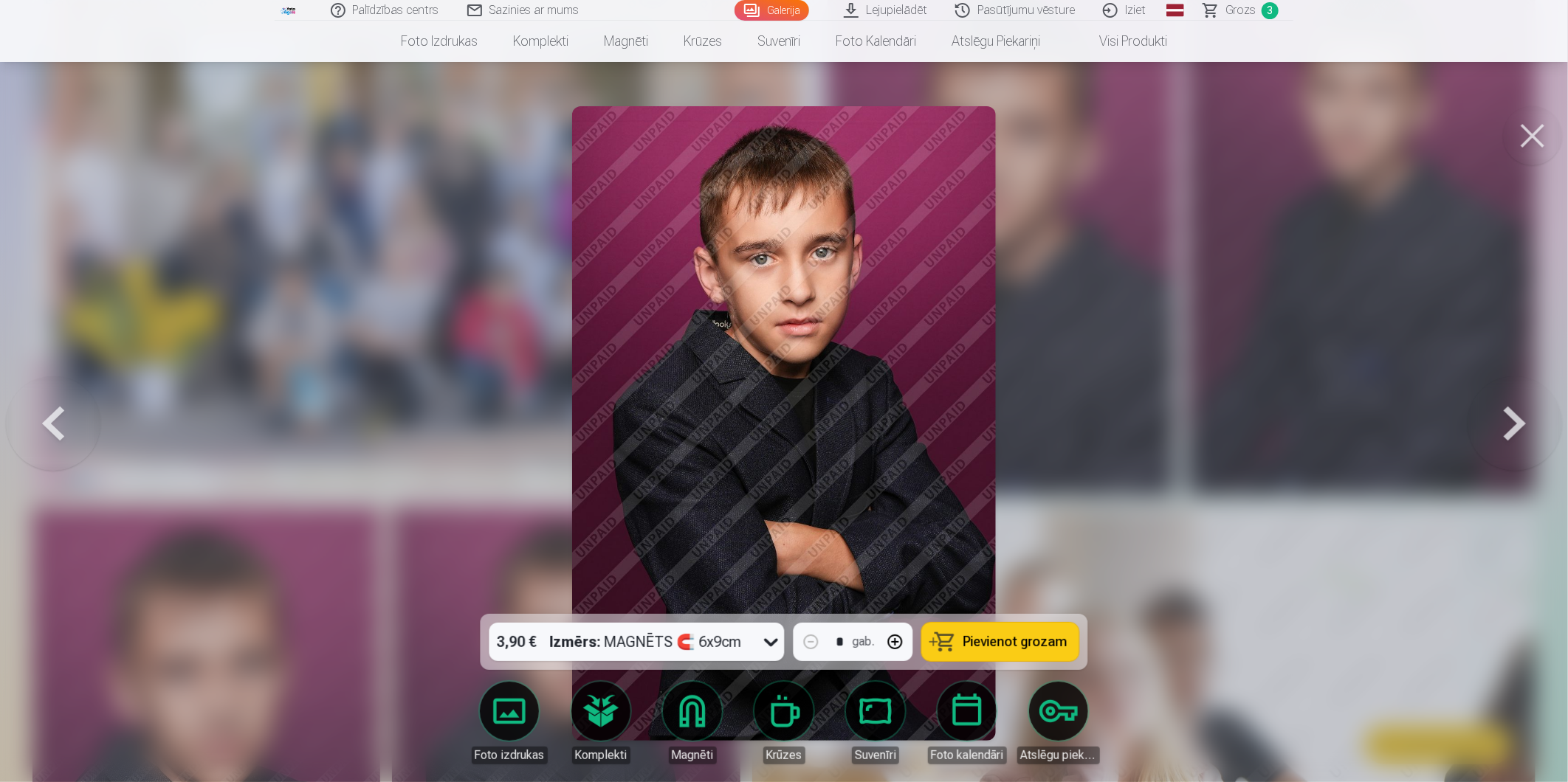
click at [41, 429] on button at bounding box center [53, 424] width 94 height 351
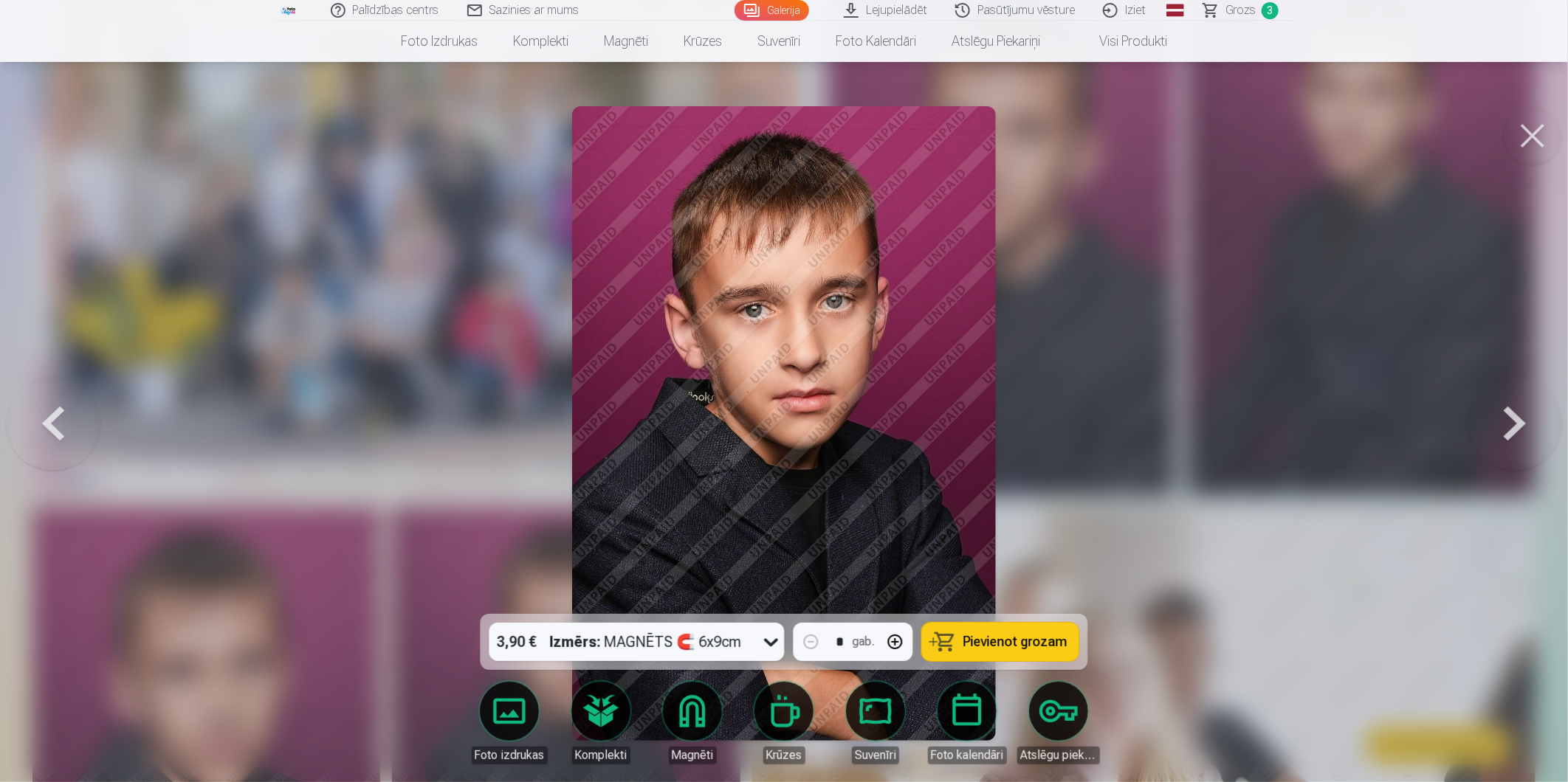
click at [982, 637] on span "Pievienot grozam" at bounding box center [1015, 641] width 104 height 13
click at [1531, 125] on button at bounding box center [1532, 136] width 59 height 59
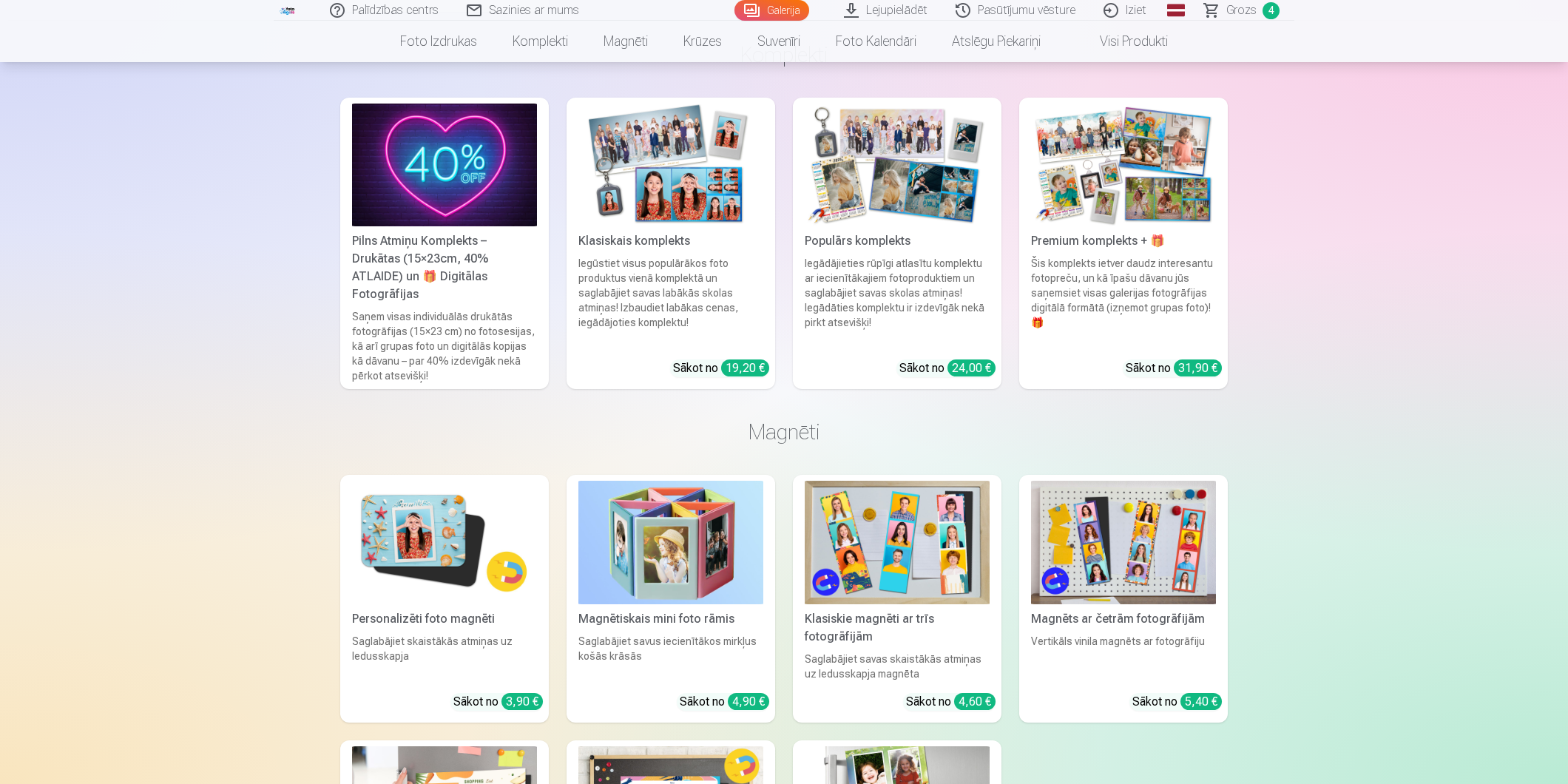
scroll to position [2375, 0]
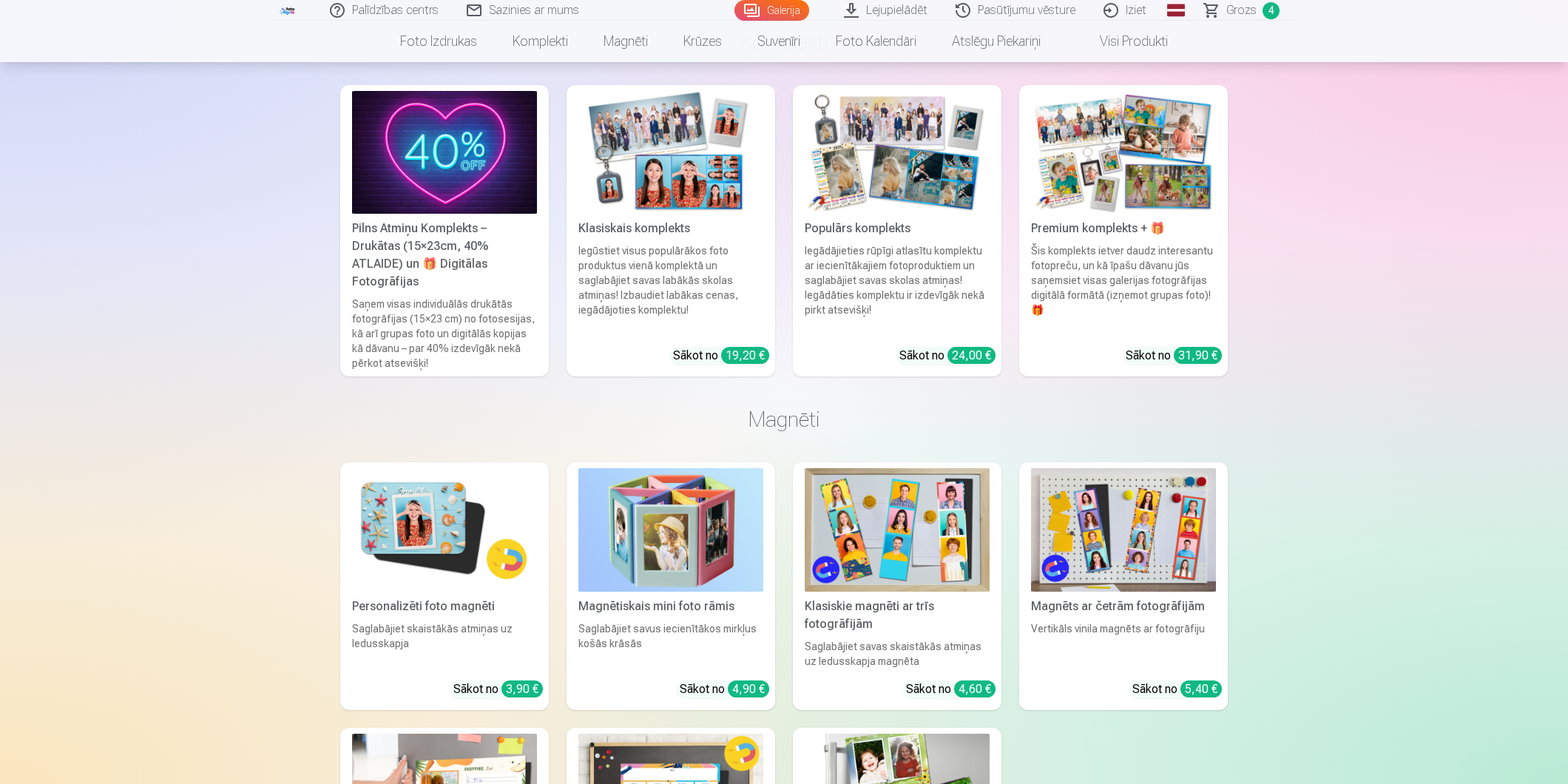
click at [701, 168] on img at bounding box center [670, 153] width 185 height 123
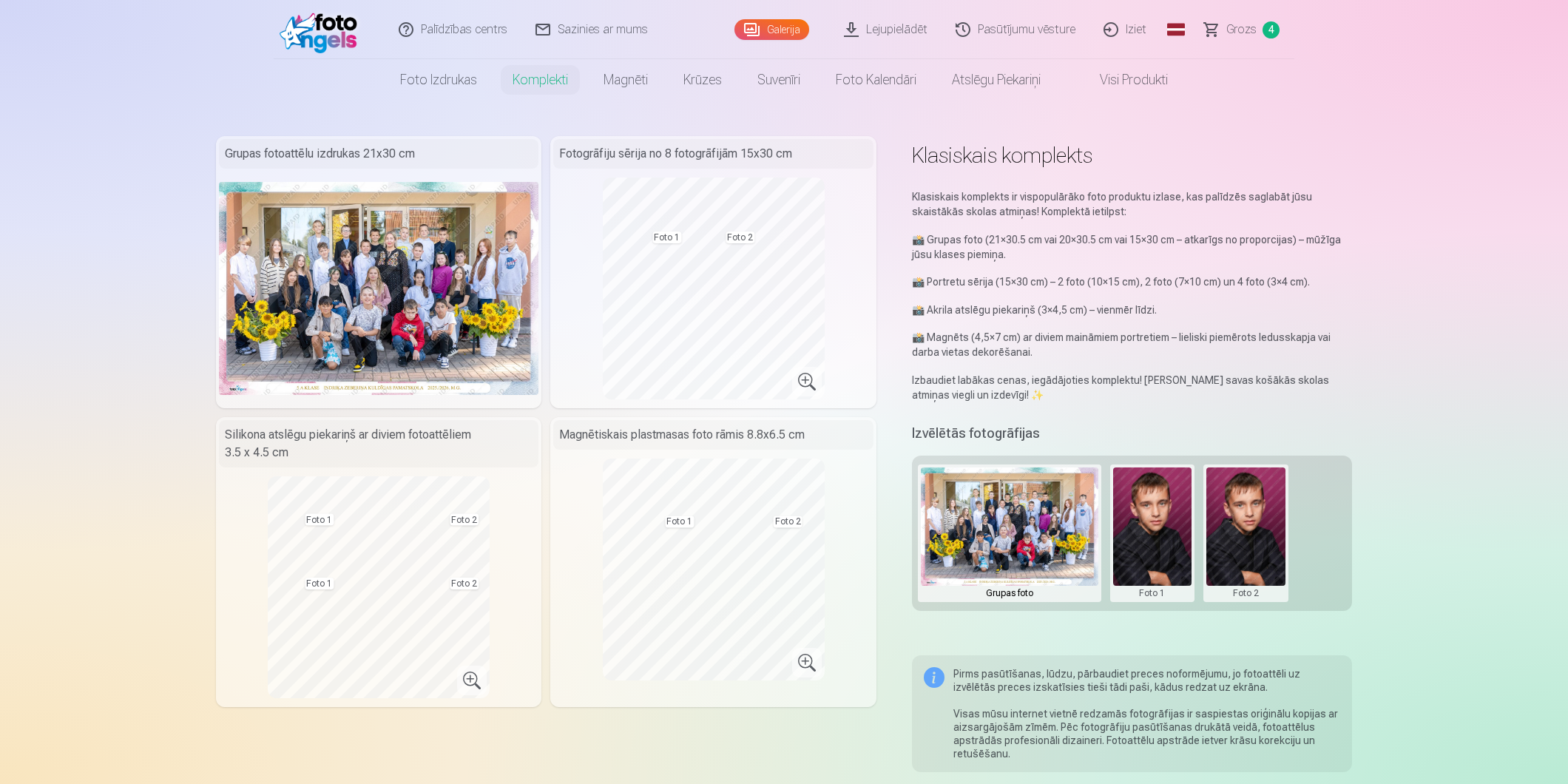
click at [1241, 26] on span "Grozs" at bounding box center [1241, 30] width 30 height 18
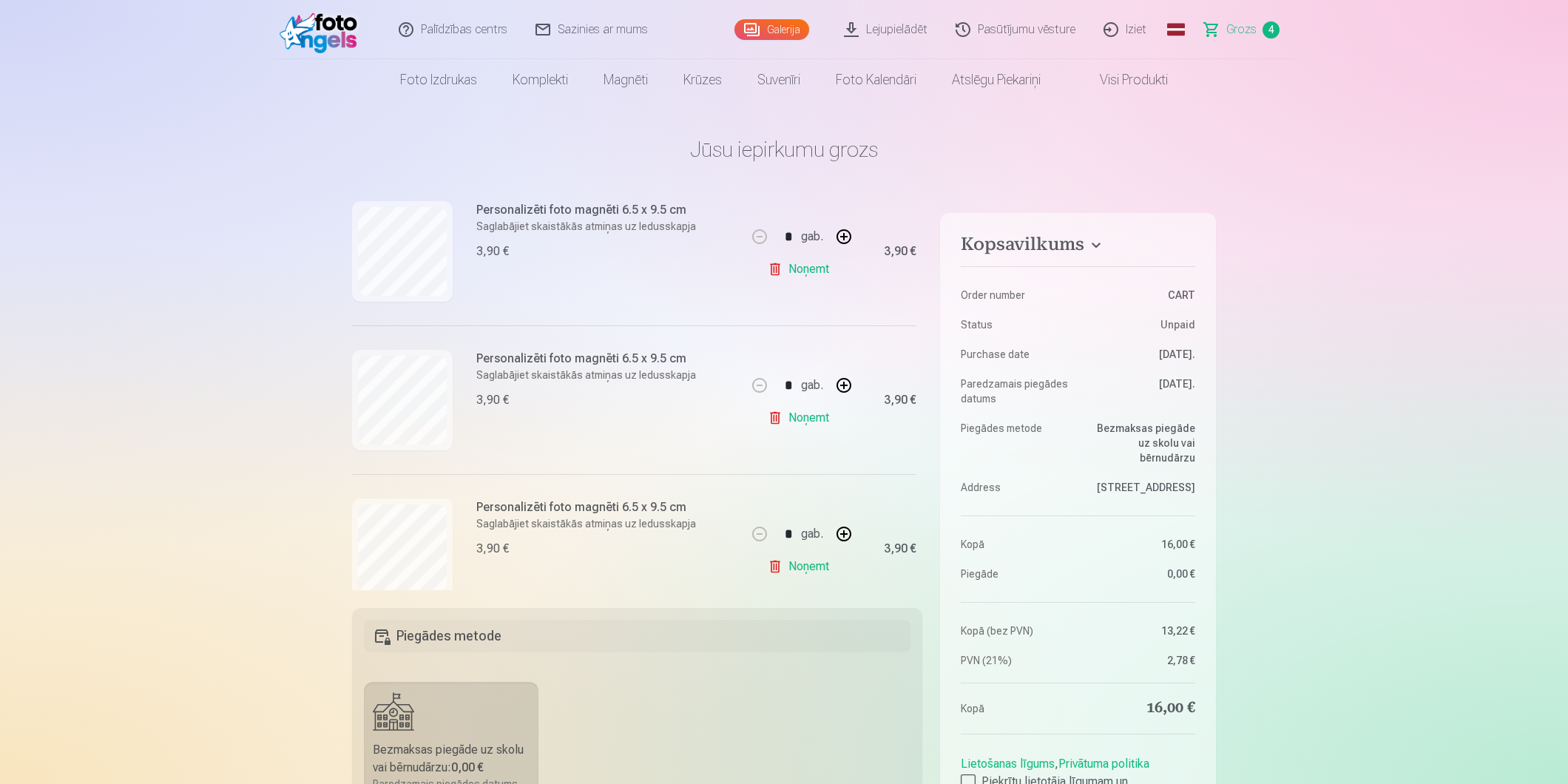
scroll to position [386, 0]
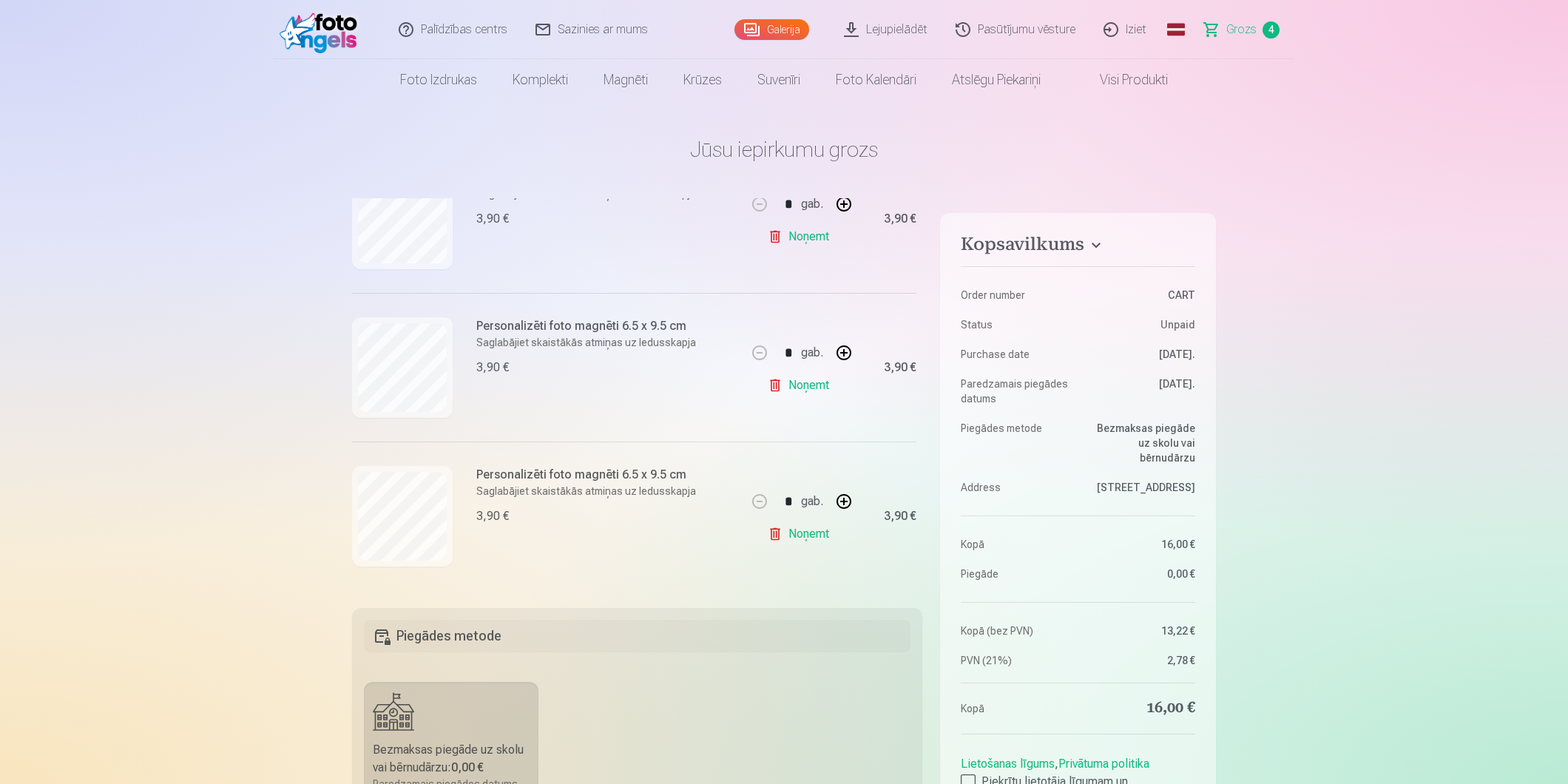
click at [803, 535] on link "Noņemt" at bounding box center [801, 534] width 67 height 30
click at [846, 496] on button "button" at bounding box center [844, 502] width 36 height 36
type input "*"
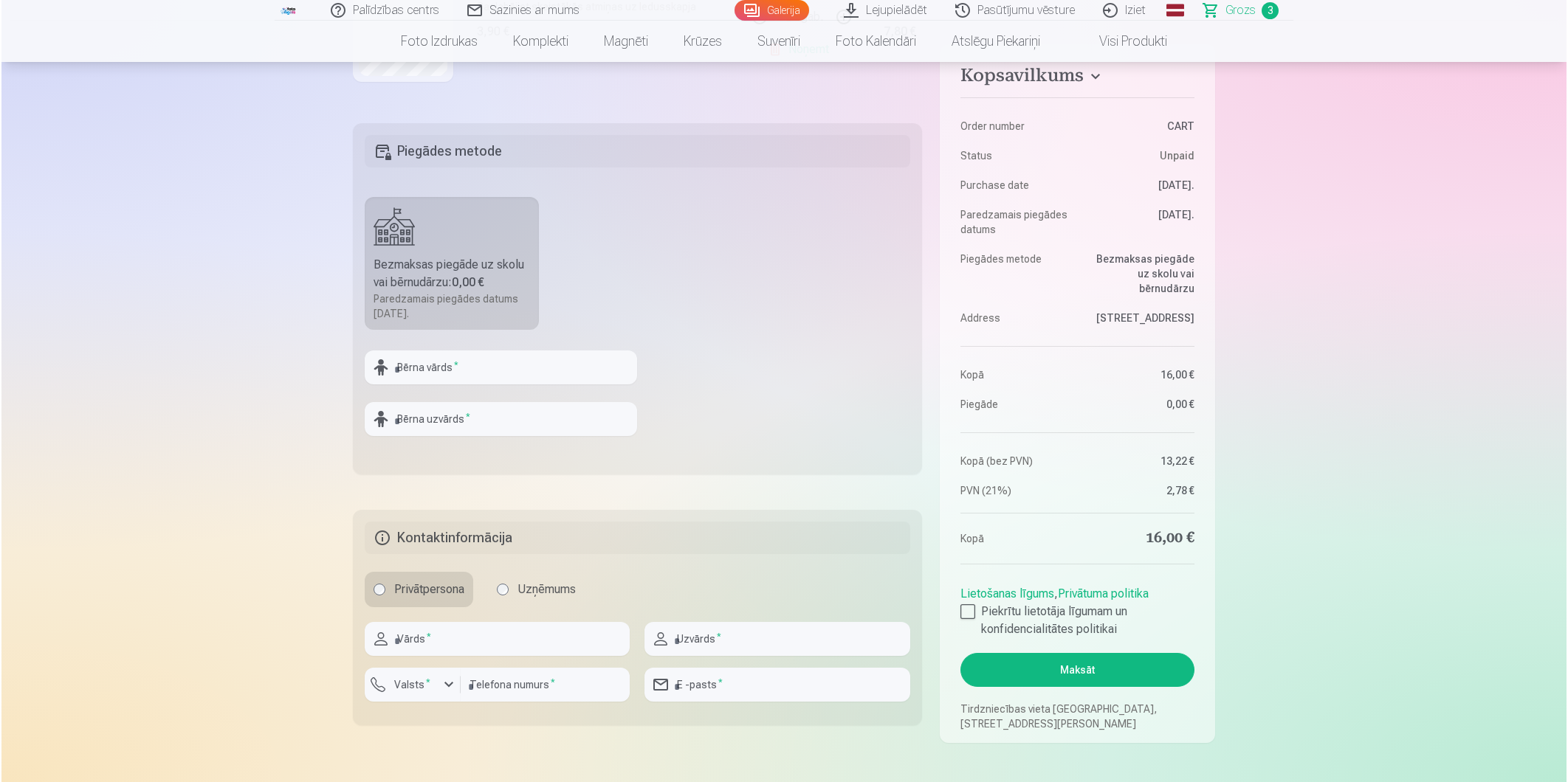
scroll to position [507, 0]
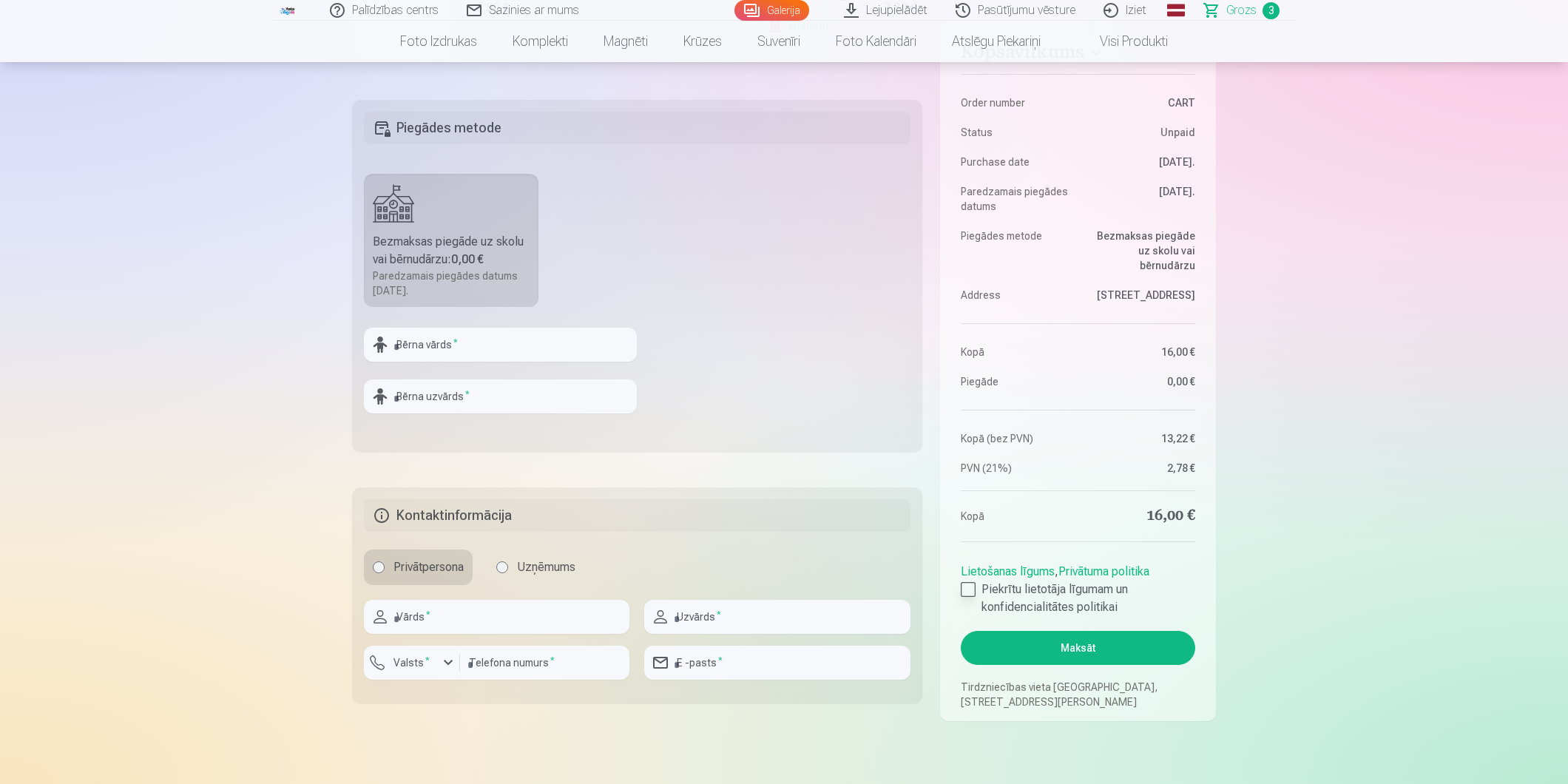
click at [965, 589] on div at bounding box center [968, 589] width 15 height 15
click at [477, 341] on input "text" at bounding box center [500, 344] width 273 height 34
type input "**********"
click at [463, 387] on input "text" at bounding box center [500, 397] width 273 height 34
type input "**********"
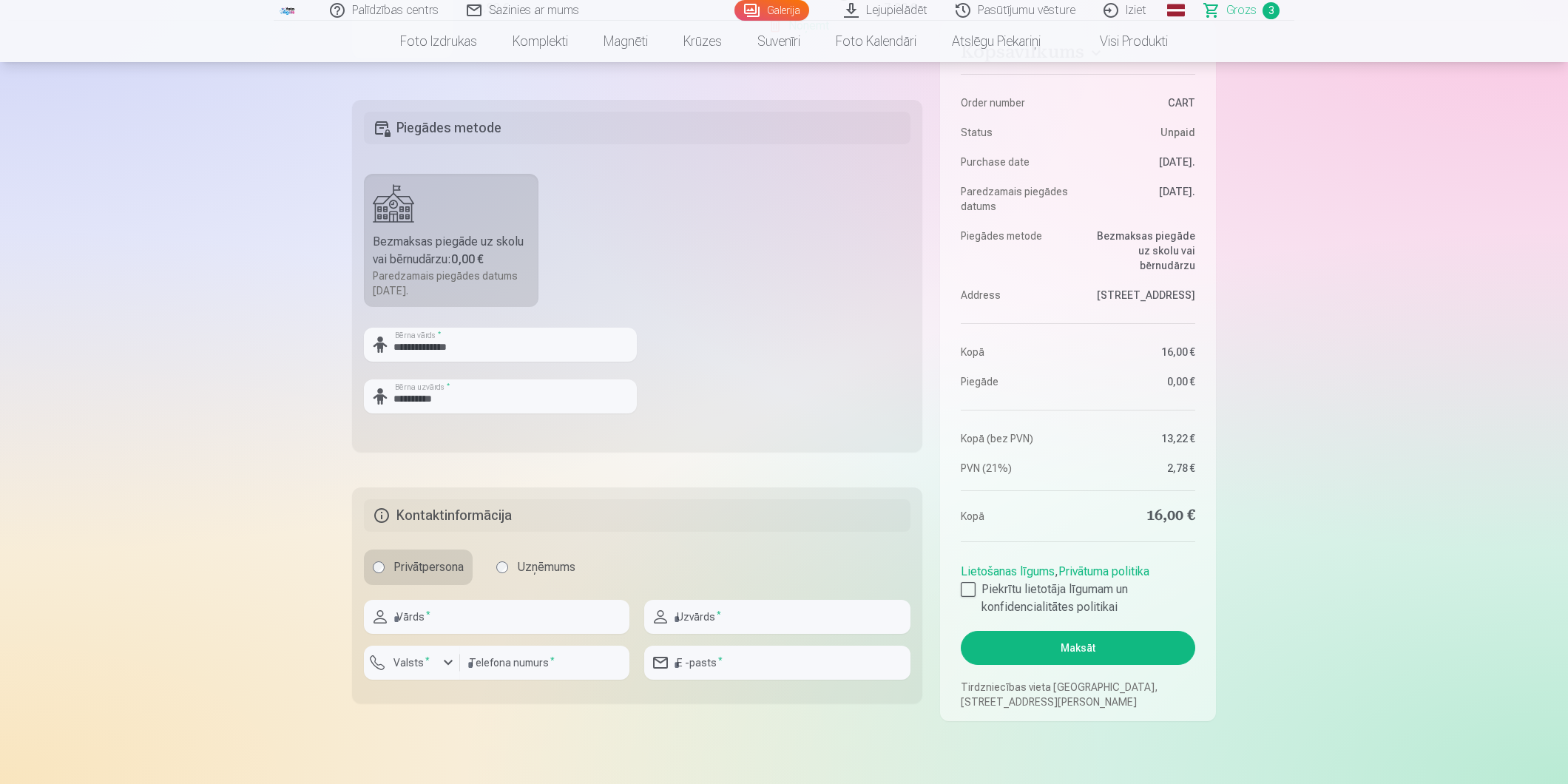
click at [383, 452] on div "Kopsavilkums Order number CART Status Unpaid Purchase date [DATE]. Paredzamais …" at bounding box center [784, 205] width 863 height 1031
click at [443, 623] on input "text" at bounding box center [496, 617] width 266 height 34
type input "******"
click at [715, 609] on input "text" at bounding box center [777, 617] width 266 height 34
type input "*********"
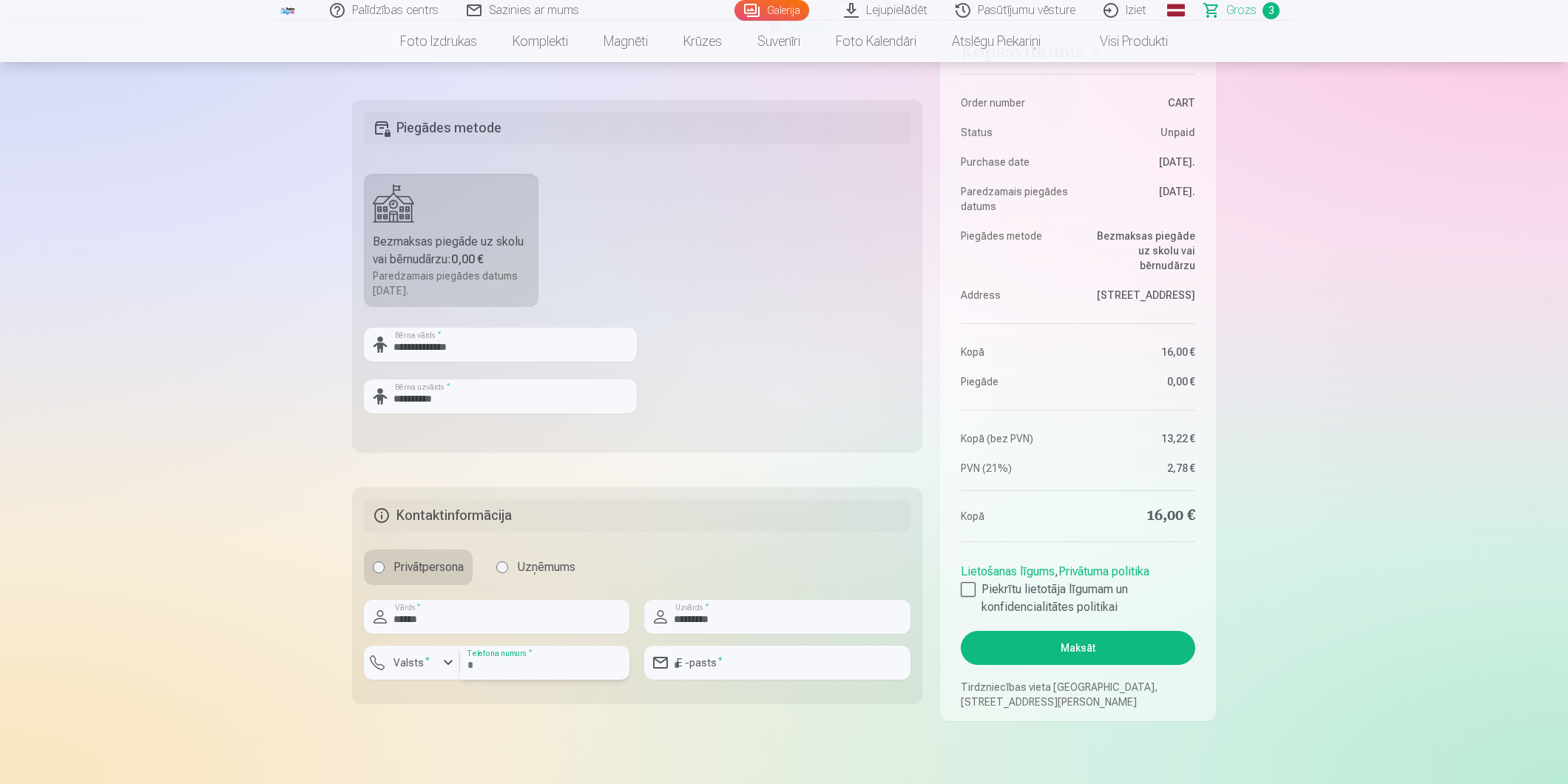
click at [531, 669] on input "number" at bounding box center [544, 662] width 169 height 34
type input "********"
click at [711, 669] on input "email" at bounding box center [777, 662] width 266 height 34
type input "**********"
click at [1080, 655] on button "Maksāt" at bounding box center [1078, 648] width 235 height 34
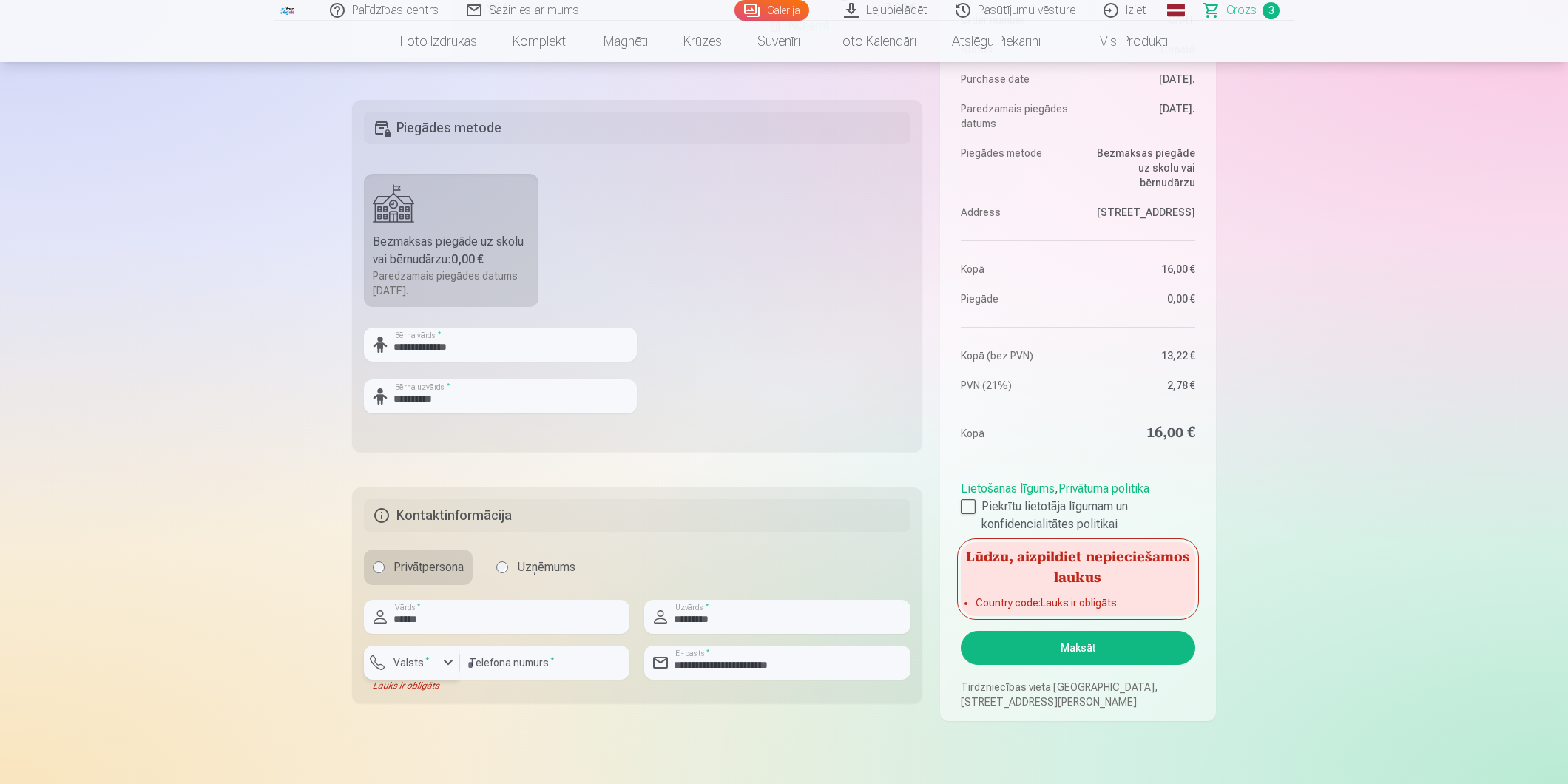
click at [448, 663] on div "button" at bounding box center [448, 662] width 18 height 18
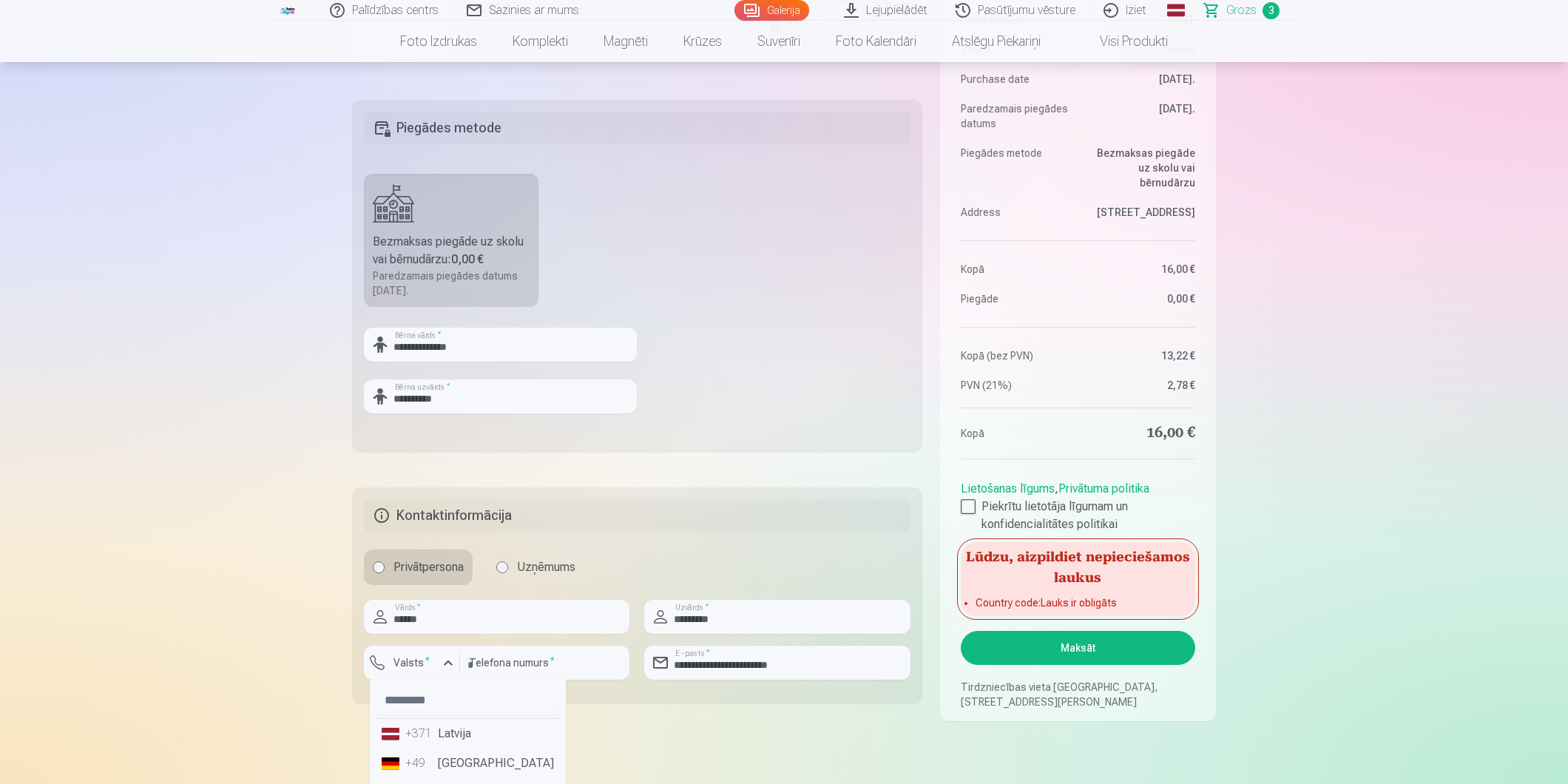
click at [456, 729] on li "+371 Latvija" at bounding box center [468, 733] width 184 height 30
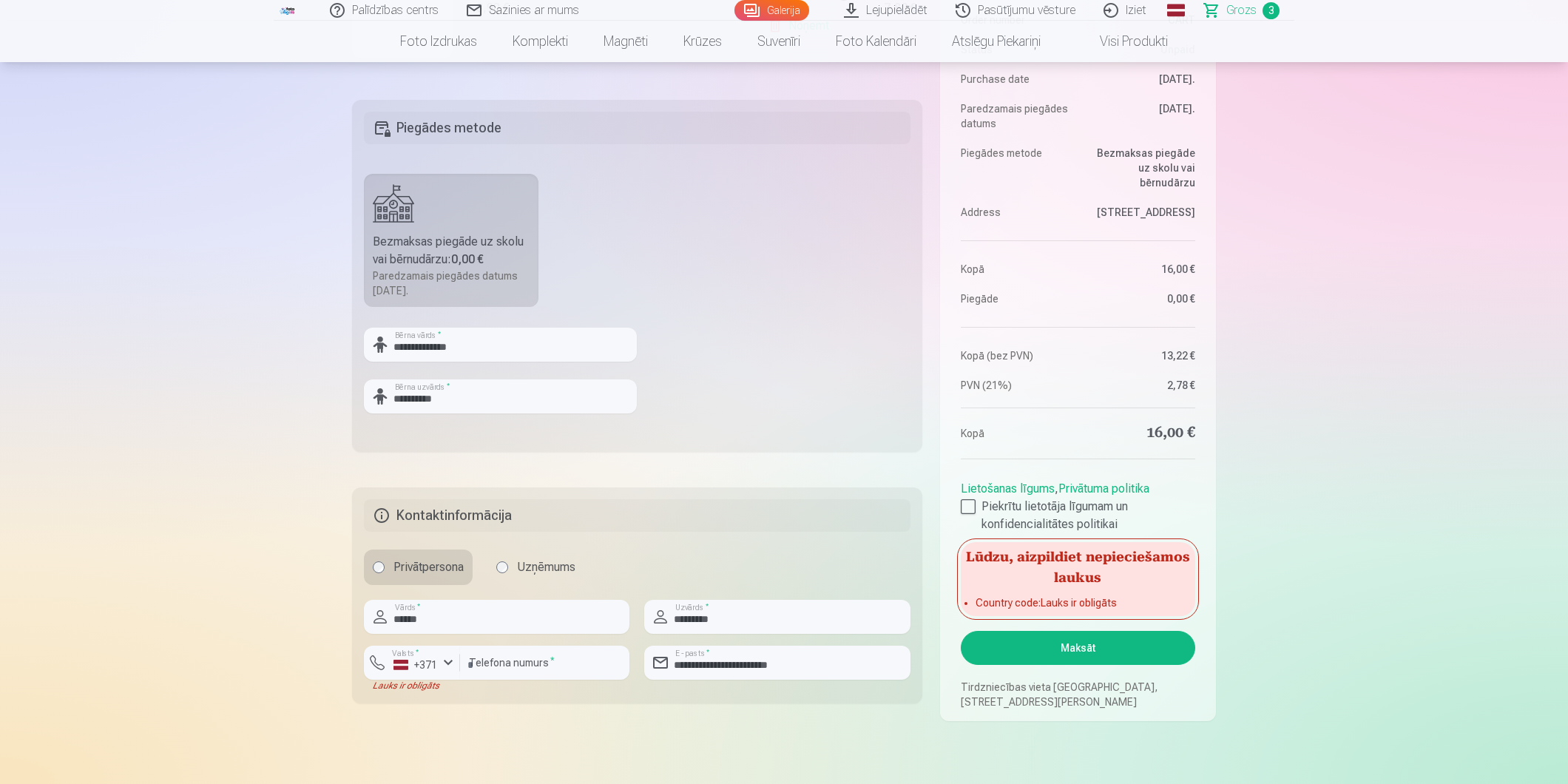
click at [1068, 644] on button "Maksāt" at bounding box center [1078, 648] width 235 height 34
